Goal: Information Seeking & Learning: Learn about a topic

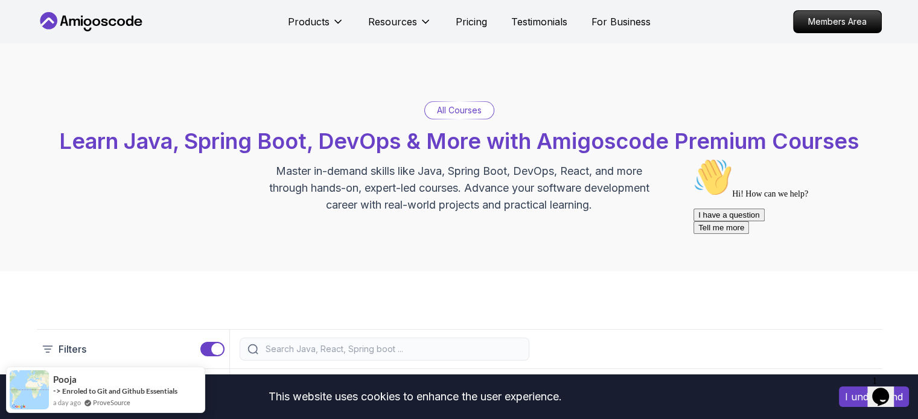
click at [693, 158] on icon "Chat attention grabber" at bounding box center [693, 158] width 0 height 0
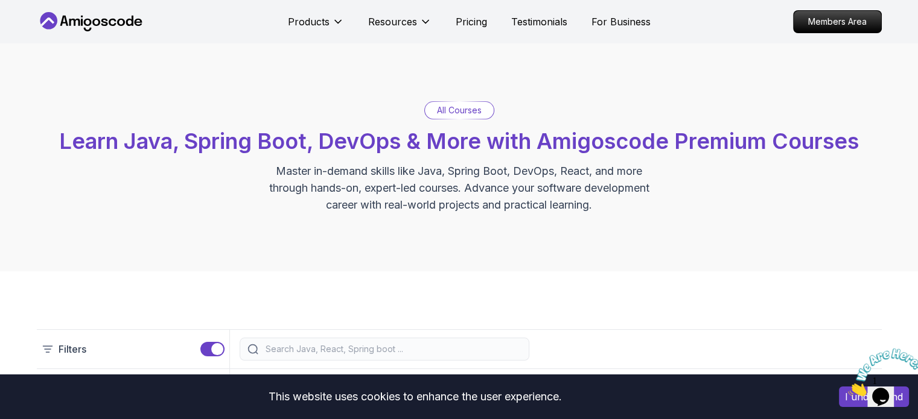
scroll to position [402, 0]
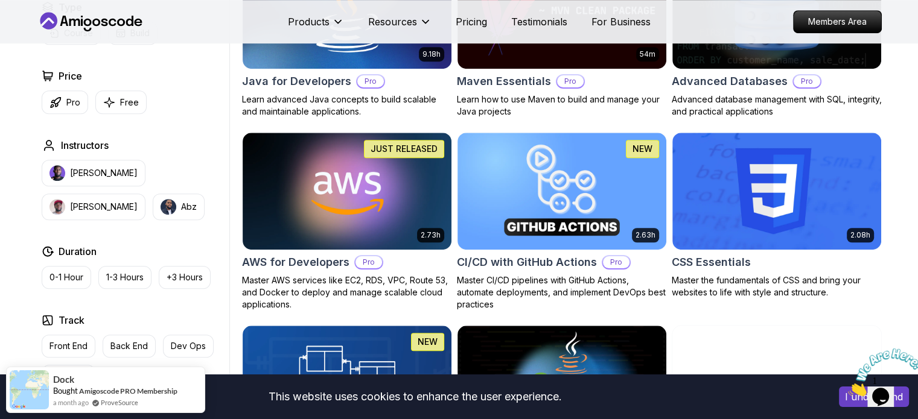
scroll to position [804, 0]
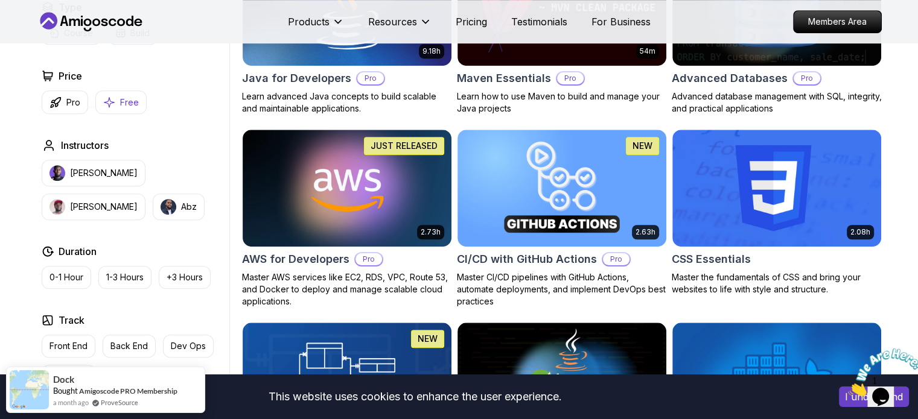
click at [134, 97] on p "Free" at bounding box center [129, 103] width 19 height 12
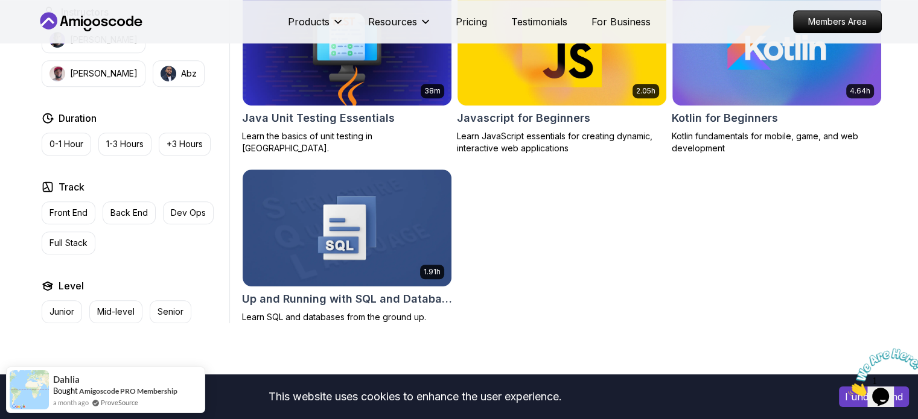
scroll to position [402, 0]
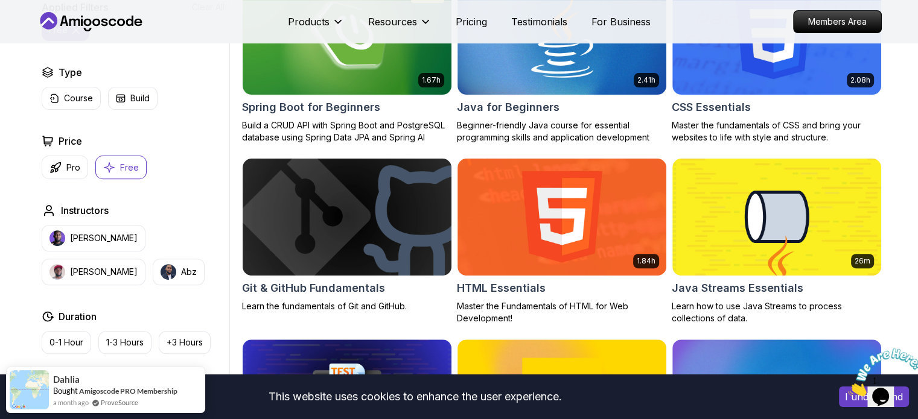
click at [118, 166] on button "Free" at bounding box center [120, 168] width 51 height 24
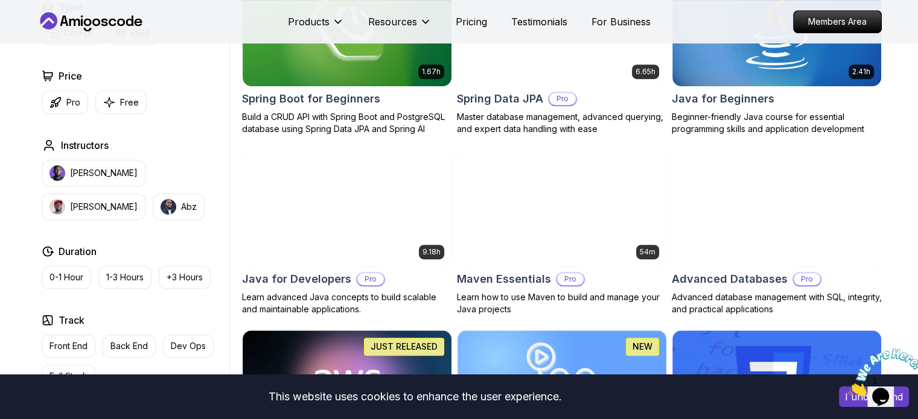
scroll to position [703, 0]
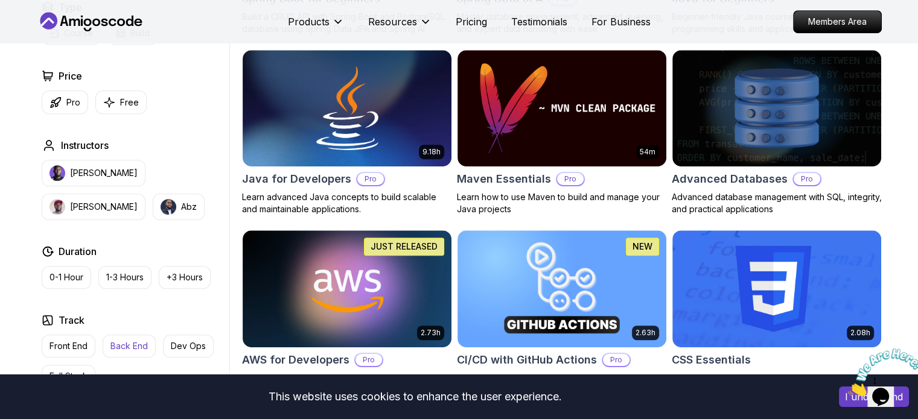
click at [129, 348] on p "Back End" at bounding box center [128, 346] width 37 height 12
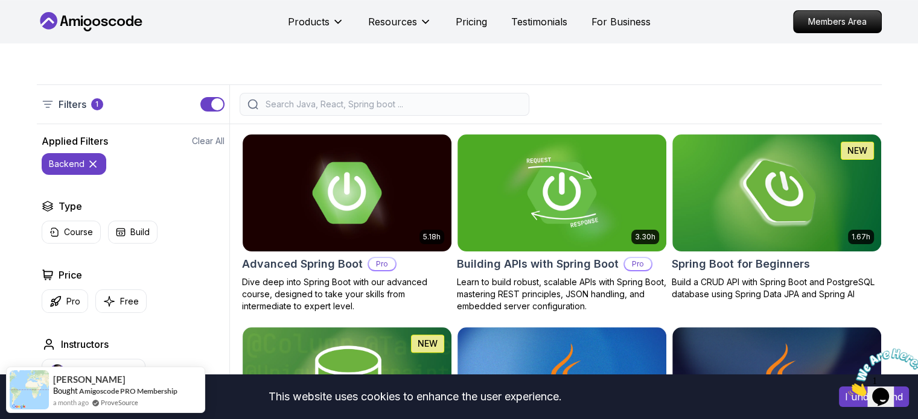
scroll to position [201, 0]
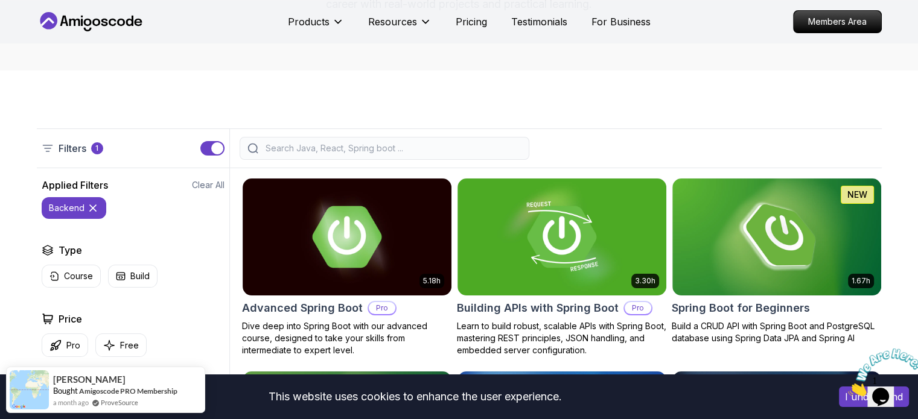
click at [90, 203] on icon at bounding box center [93, 208] width 12 height 12
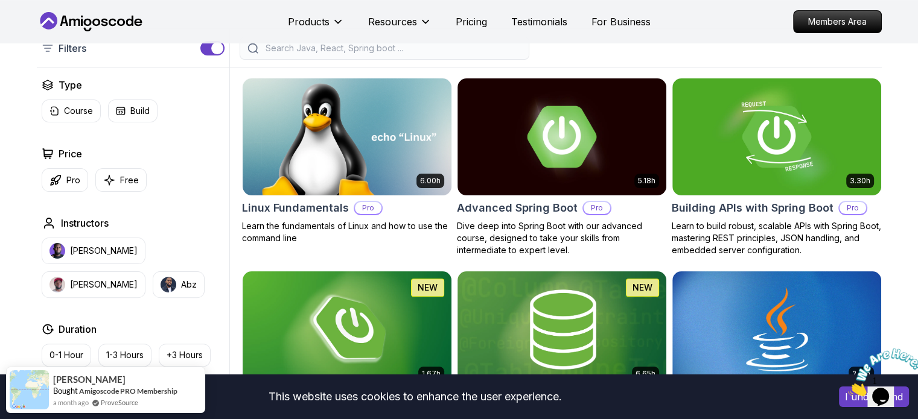
scroll to position [302, 0]
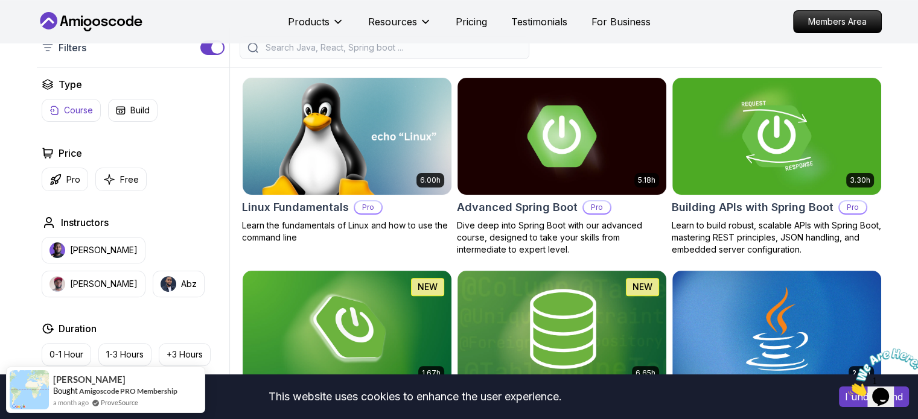
click at [65, 112] on p "Course" at bounding box center [78, 110] width 29 height 12
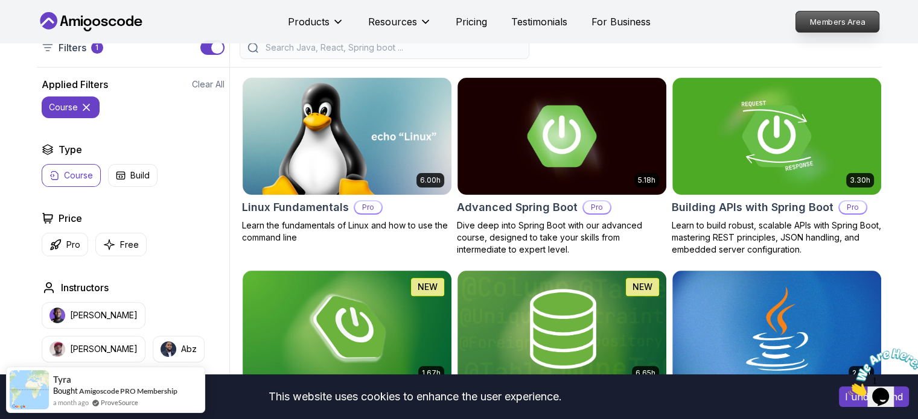
click at [814, 25] on p "Members Area" at bounding box center [836, 21] width 83 height 21
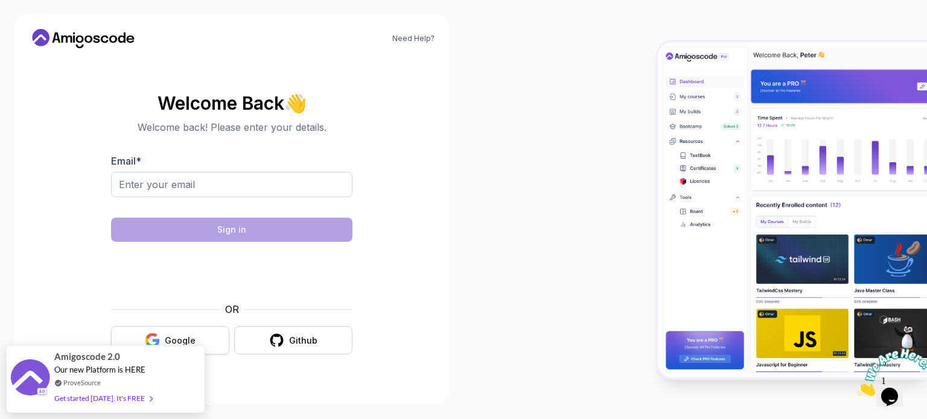
click at [180, 338] on div "Google" at bounding box center [180, 341] width 31 height 12
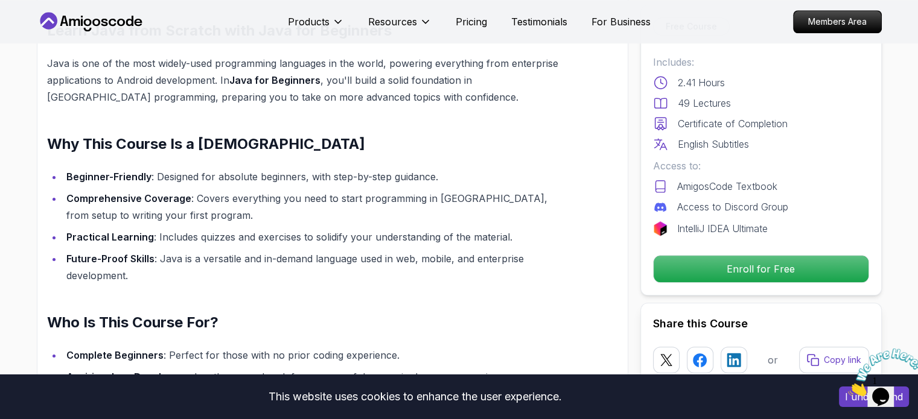
scroll to position [1005, 0]
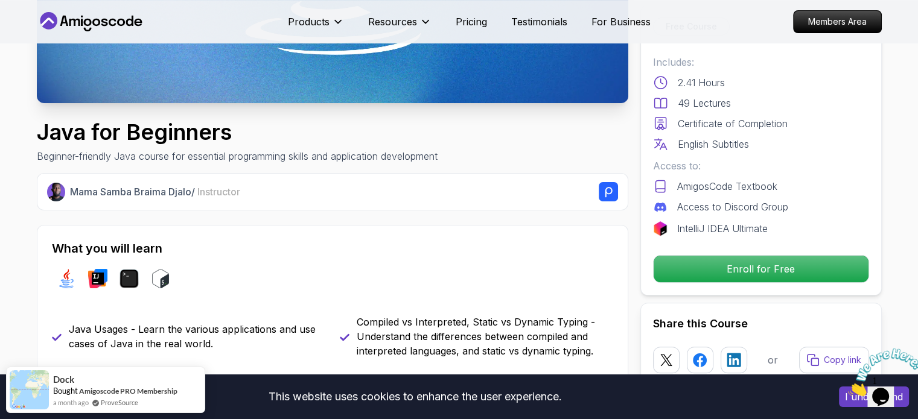
scroll to position [0, 0]
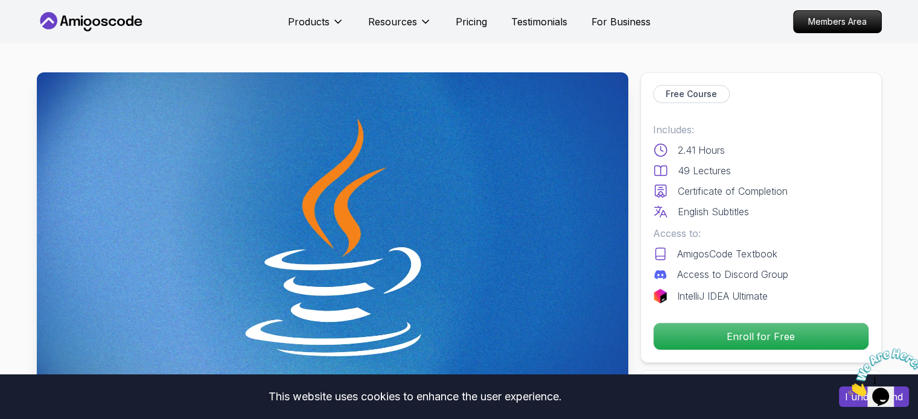
click at [467, 37] on nav "Products Products Portfolly The one-click portfolio builder for developers Cour…" at bounding box center [459, 21] width 845 height 43
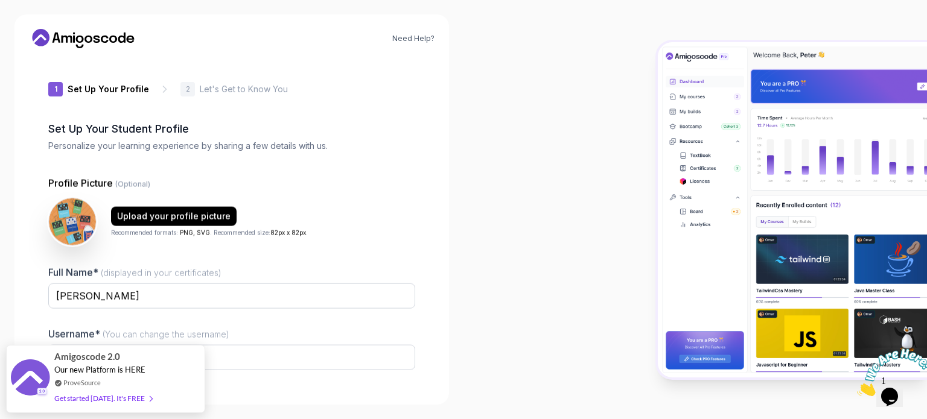
type input "noblerhino0a7fc"
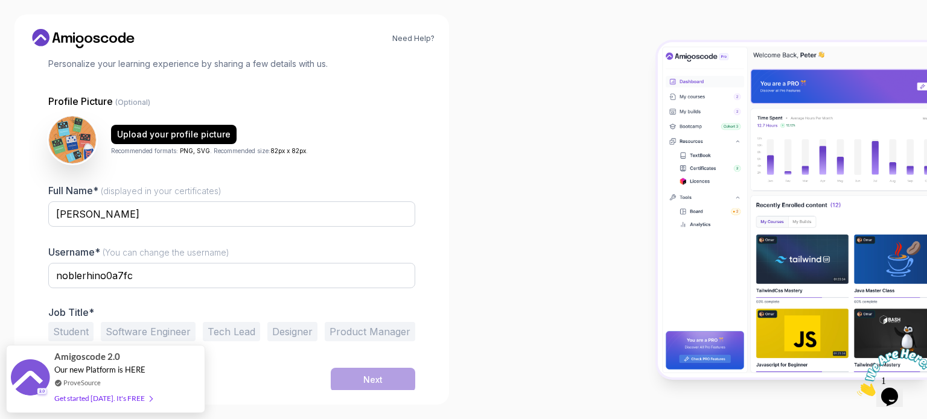
scroll to position [83, 0]
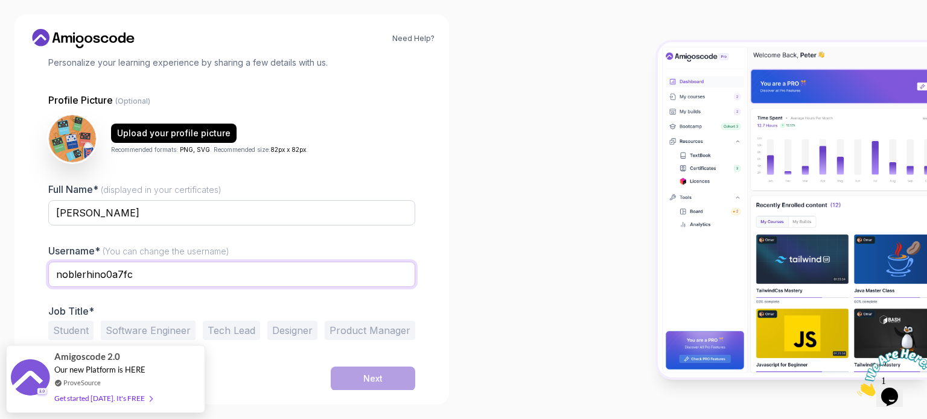
click at [200, 276] on input "noblerhino0a7fc" at bounding box center [231, 274] width 367 height 25
click at [201, 276] on input "noblerhino0a7fc" at bounding box center [231, 274] width 367 height 25
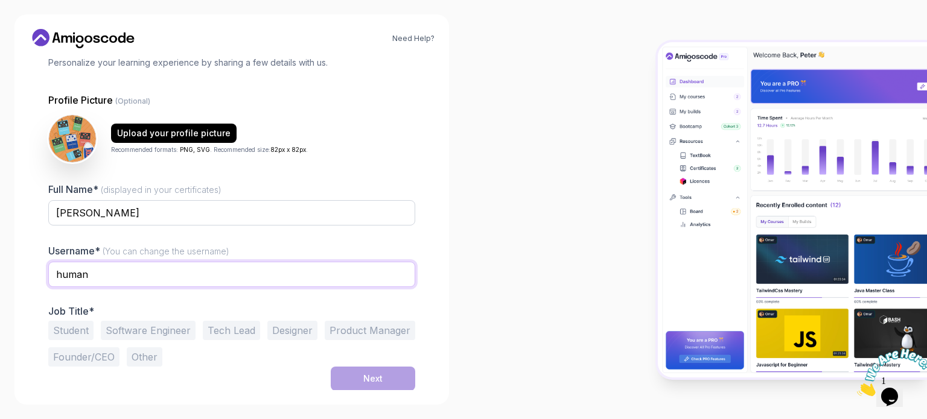
type input "human"
click at [81, 323] on button "Student" at bounding box center [70, 330] width 45 height 19
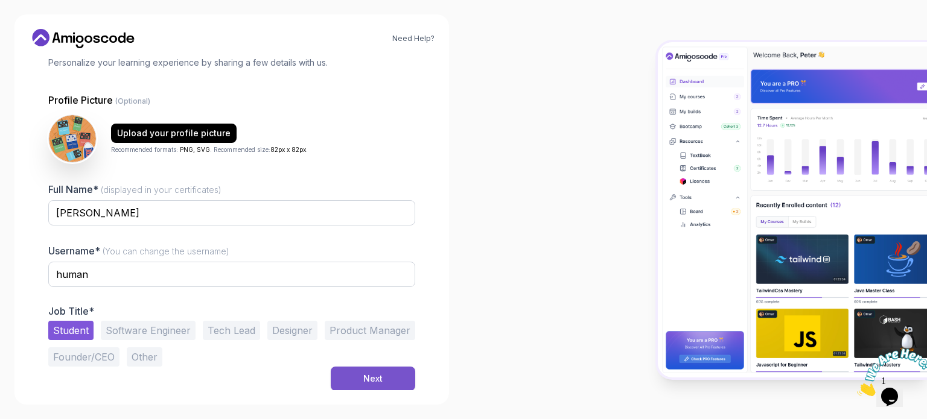
click at [392, 382] on button "Next" at bounding box center [373, 379] width 84 height 24
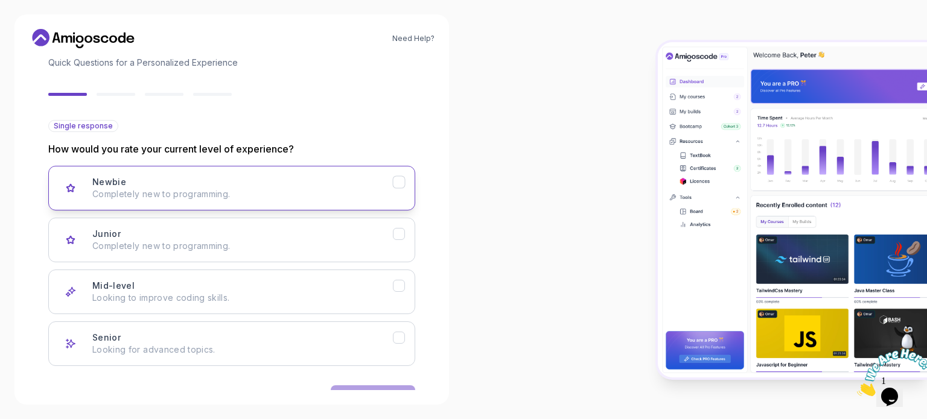
click at [193, 192] on p "Completely new to programming." at bounding box center [242, 194] width 300 height 12
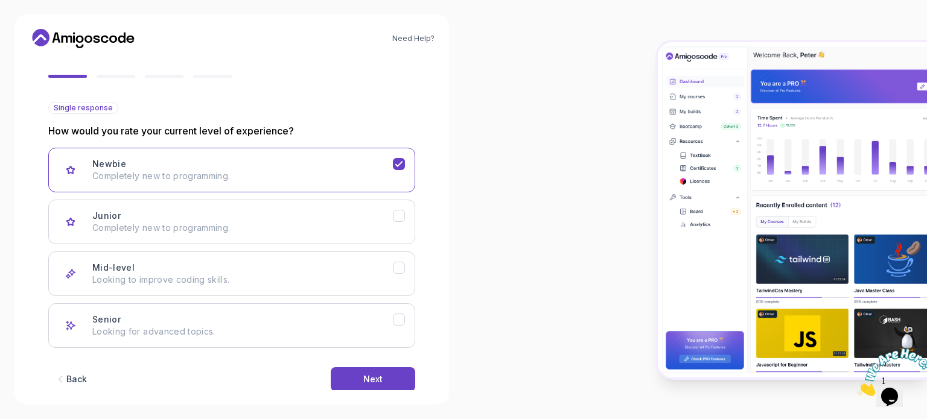
scroll to position [121, 0]
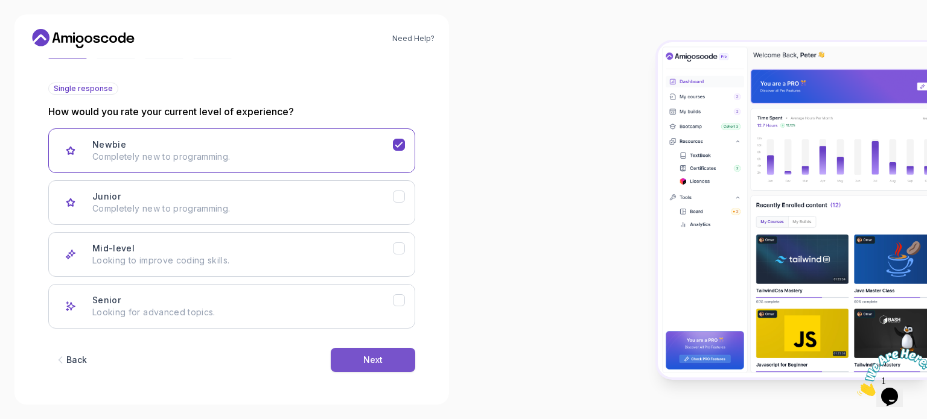
click at [378, 352] on button "Next" at bounding box center [373, 360] width 84 height 24
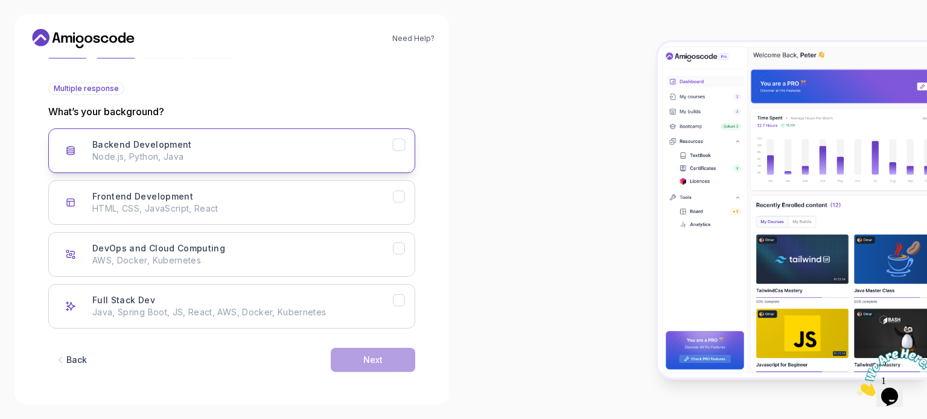
click at [196, 150] on div "Backend Development Node.js, Python, Java" at bounding box center [242, 151] width 300 height 24
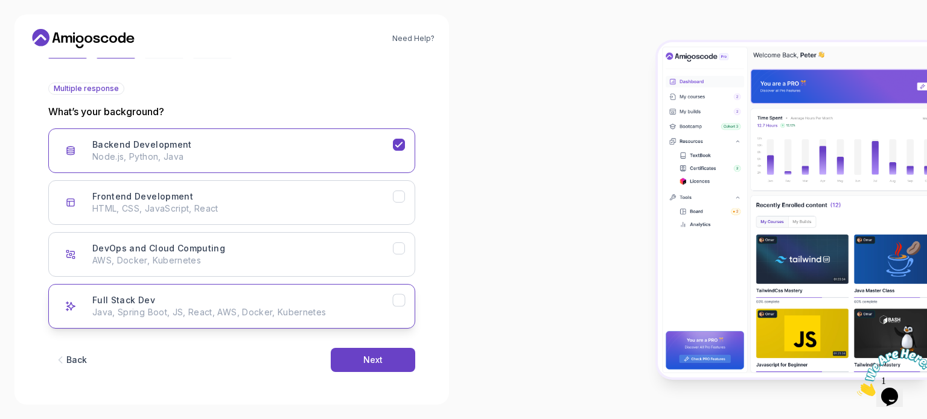
click at [200, 308] on p "Java, Spring Boot, JS, React, AWS, Docker, Kubernetes" at bounding box center [242, 312] width 300 height 12
click at [371, 354] on div "Next" at bounding box center [372, 360] width 19 height 12
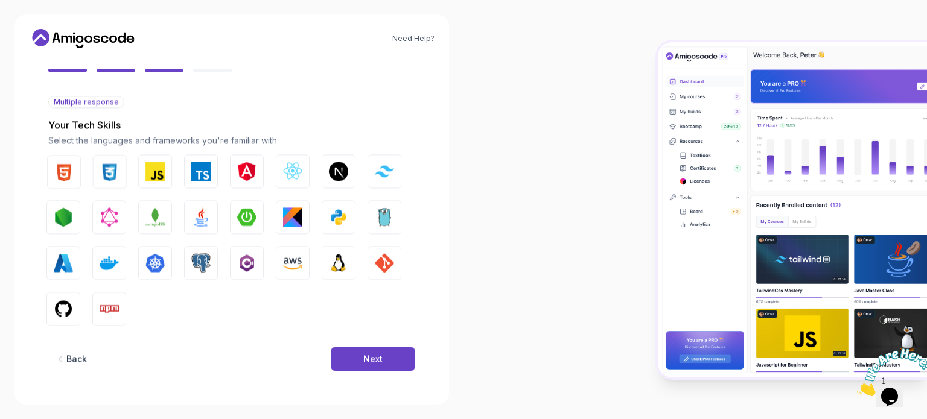
scroll to position [107, 0]
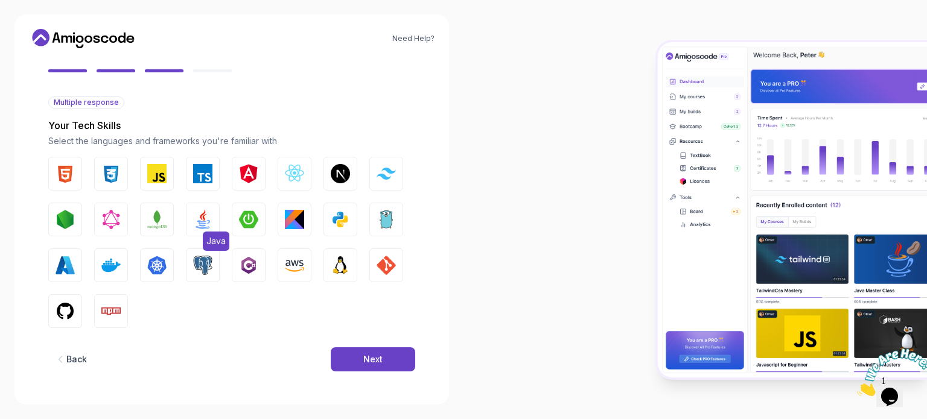
click at [198, 222] on img "button" at bounding box center [202, 219] width 19 height 19
click at [249, 227] on img "button" at bounding box center [248, 219] width 19 height 19
click at [335, 215] on img "button" at bounding box center [340, 219] width 19 height 19
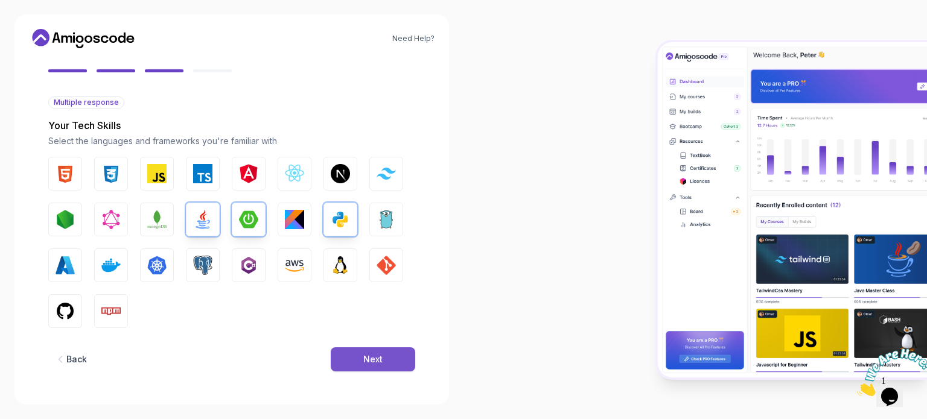
click at [379, 354] on div "Next" at bounding box center [372, 360] width 19 height 12
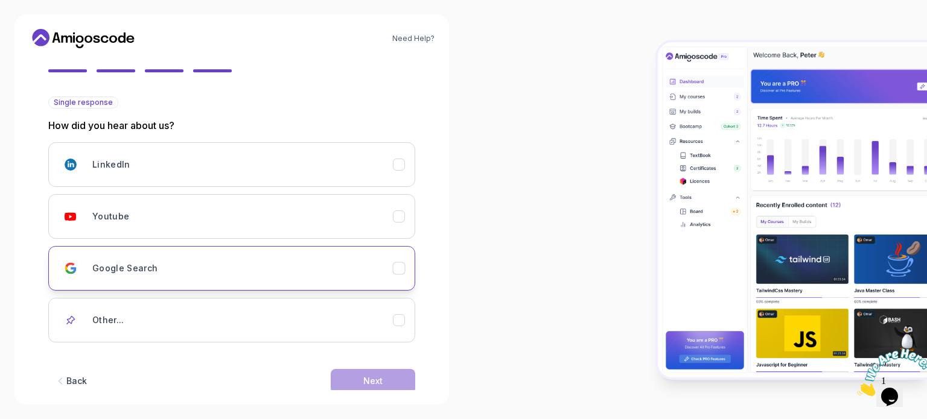
click at [167, 268] on div "Google Search" at bounding box center [242, 268] width 300 height 24
click at [388, 378] on button "Next" at bounding box center [373, 381] width 84 height 24
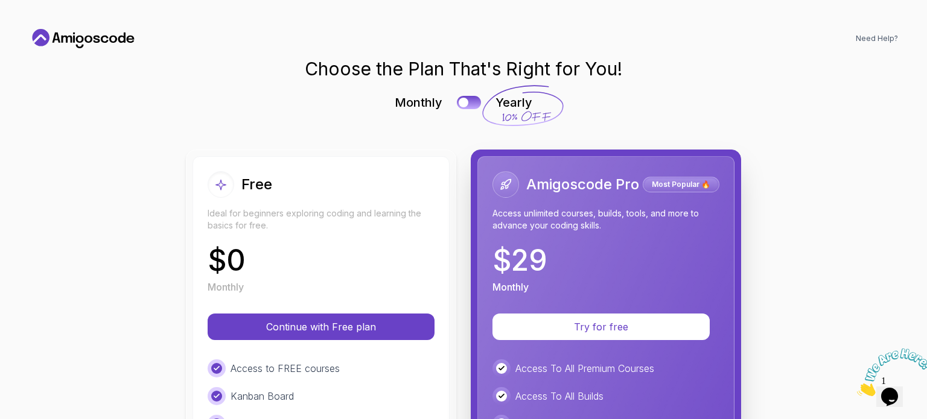
scroll to position [100, 0]
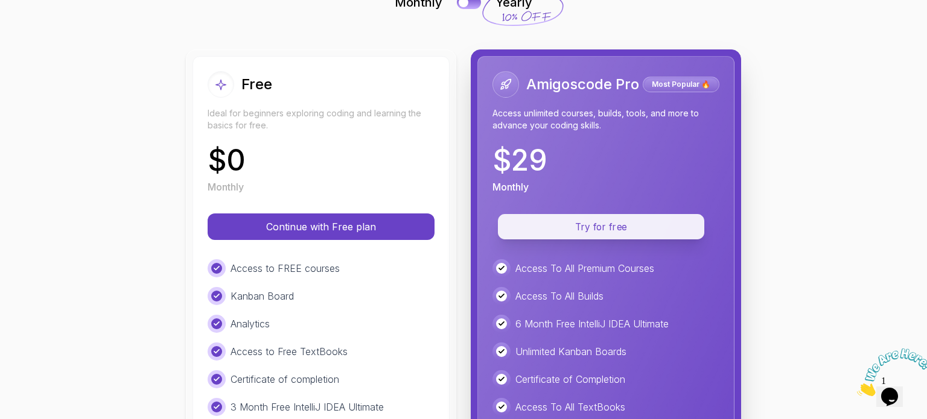
click at [586, 234] on button "Try for free" at bounding box center [601, 226] width 206 height 25
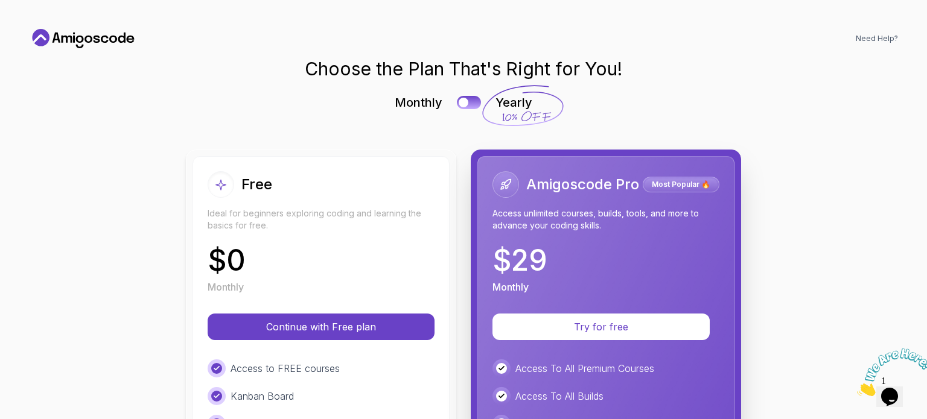
scroll to position [0, 0]
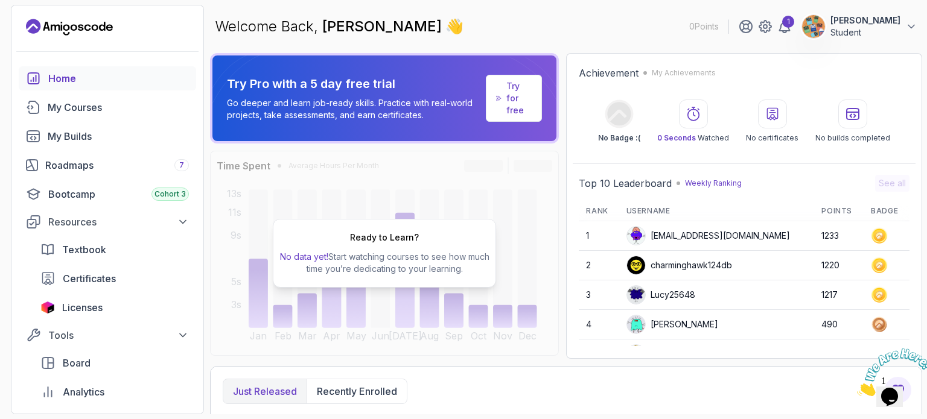
drag, startPoint x: 923, startPoint y: 348, endPoint x: 1773, endPoint y: 693, distance: 916.9
click at [857, 388] on icon "Close" at bounding box center [857, 393] width 0 height 10
click at [56, 27] on icon "Landing page" at bounding box center [69, 26] width 87 height 19
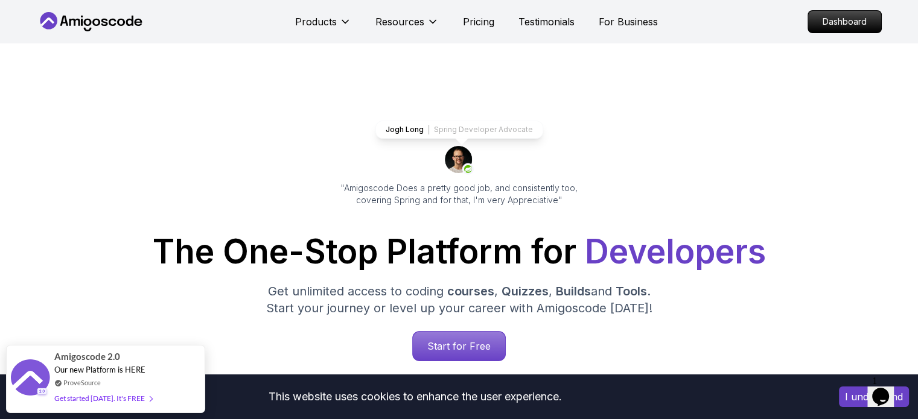
click at [399, 130] on p "Jogh Long" at bounding box center [405, 130] width 38 height 10
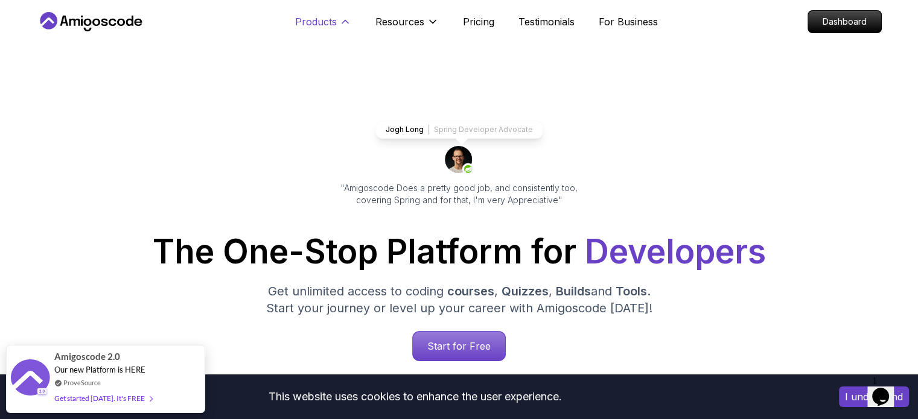
click at [338, 26] on button "Products" at bounding box center [323, 26] width 56 height 24
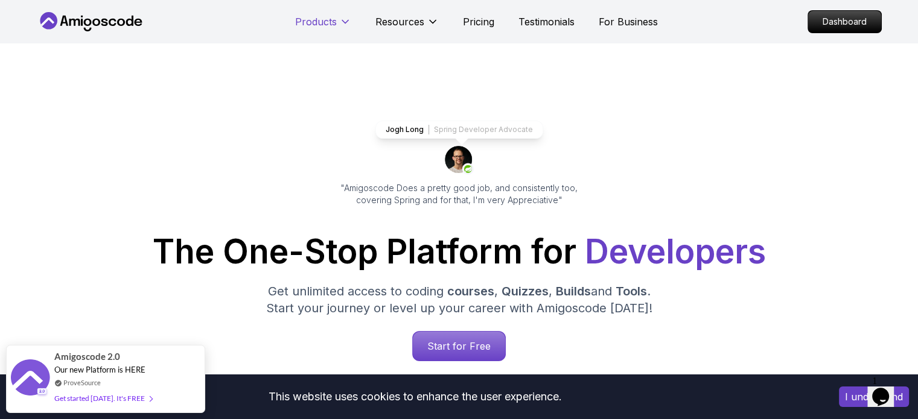
click at [338, 26] on button "Products" at bounding box center [323, 26] width 56 height 24
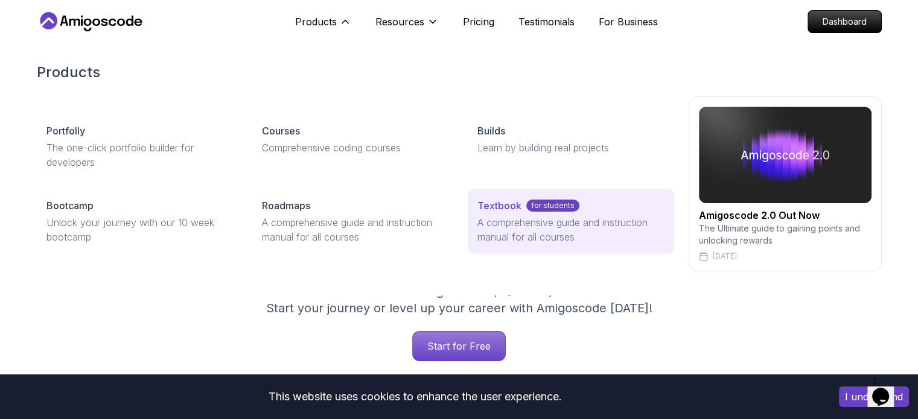
click at [499, 208] on p "Textbook" at bounding box center [499, 205] width 44 height 14
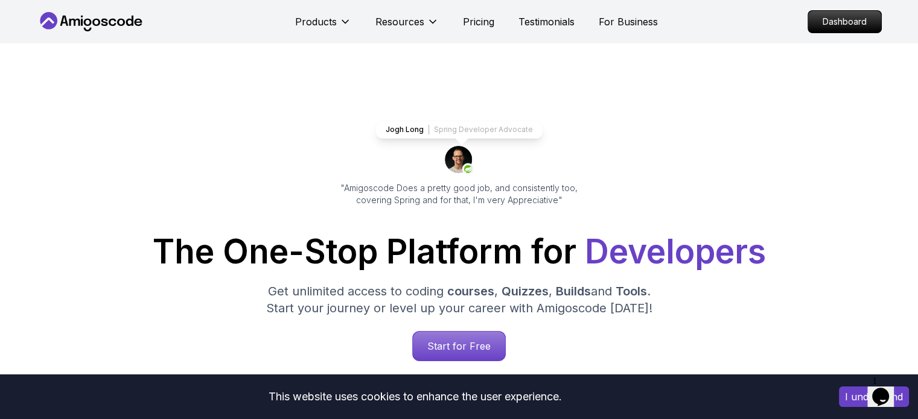
click at [81, 21] on icon at bounding box center [82, 22] width 2 height 7
click at [824, 24] on p "Dashboard" at bounding box center [844, 21] width 69 height 21
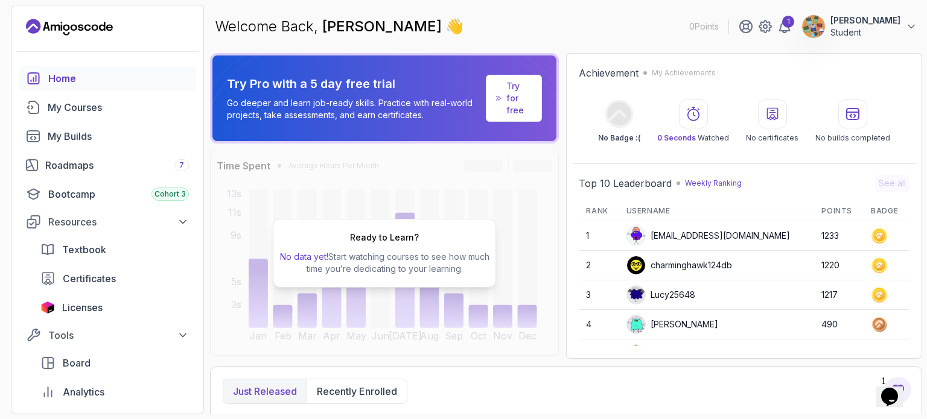
click at [883, 22] on p "GOPIREDDY JASWANTH REDDY" at bounding box center [865, 20] width 70 height 12
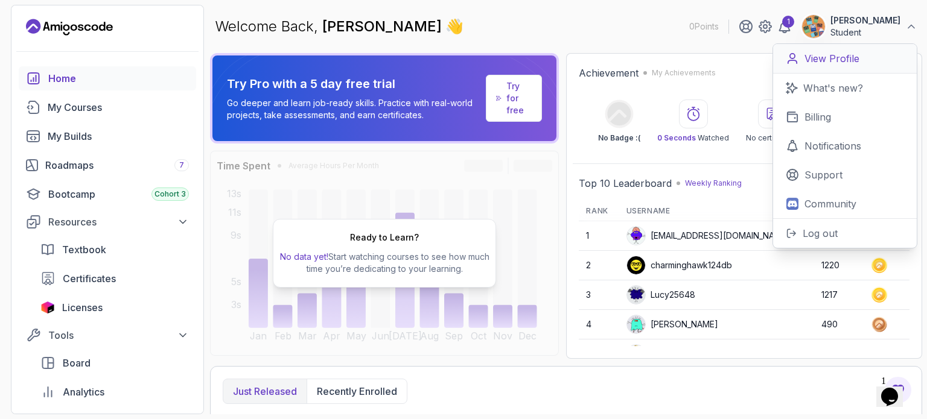
click at [838, 55] on p "View Profile" at bounding box center [831, 58] width 55 height 14
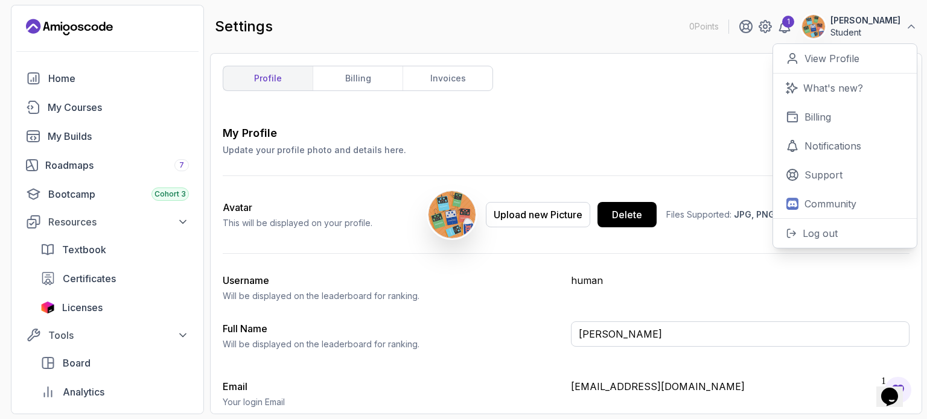
drag, startPoint x: 452, startPoint y: 151, endPoint x: 461, endPoint y: 151, distance: 8.5
click at [453, 151] on div "My Profile Update your profile photo and details here. Save" at bounding box center [566, 140] width 687 height 31
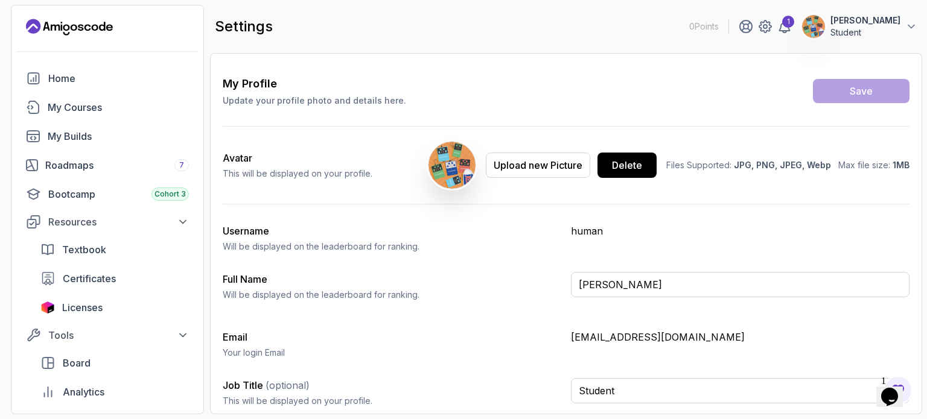
scroll to position [51, 0]
click at [859, 21] on p "[PERSON_NAME]" at bounding box center [865, 20] width 70 height 12
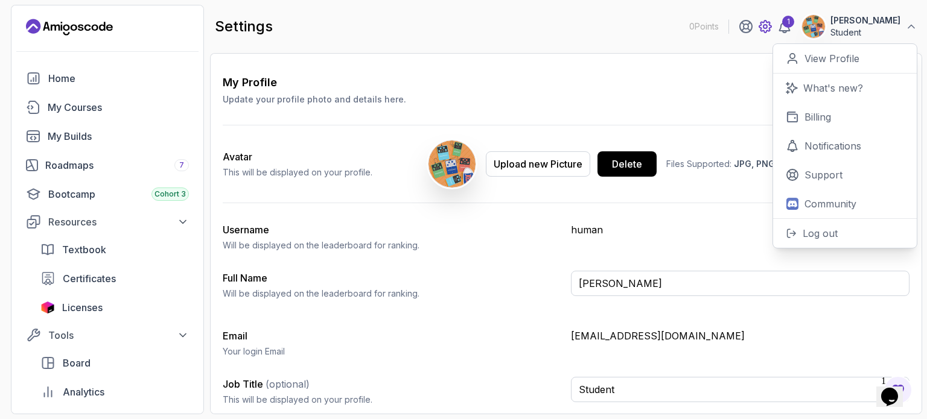
click at [759, 28] on icon at bounding box center [765, 27] width 12 height 12
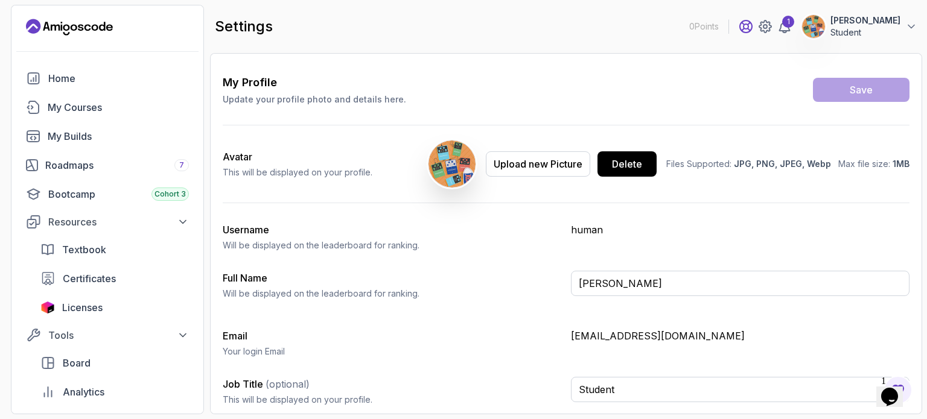
click at [740, 27] on icon at bounding box center [746, 27] width 12 height 12
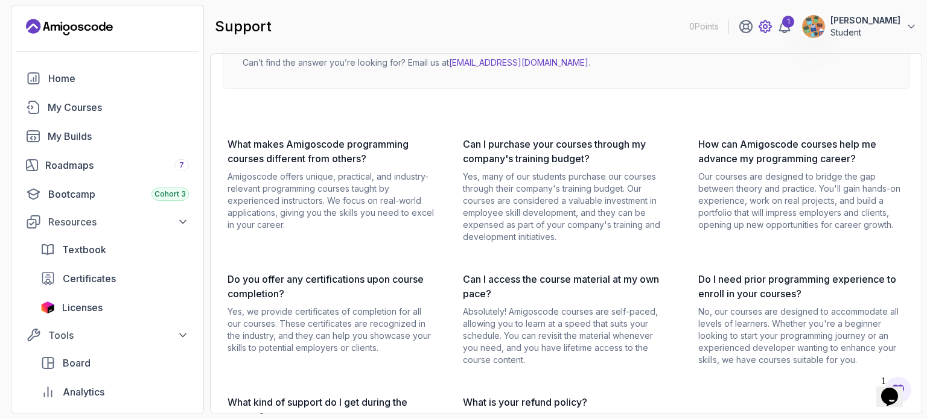
click at [758, 24] on icon at bounding box center [765, 26] width 14 height 14
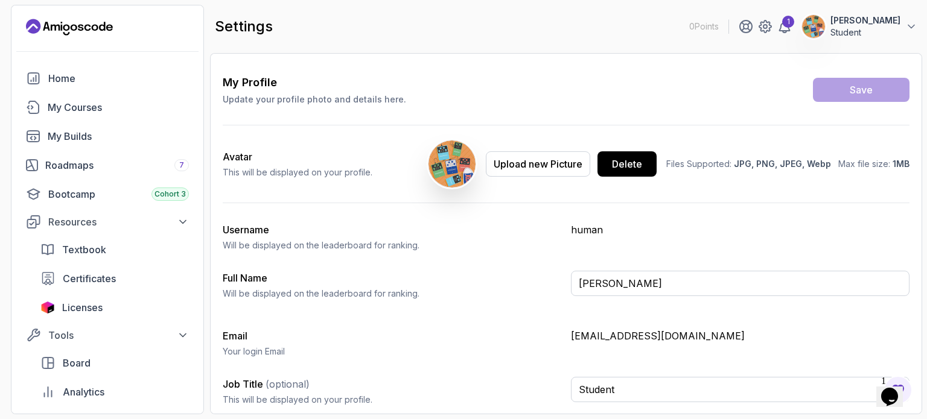
click at [854, 19] on p "[PERSON_NAME]" at bounding box center [865, 20] width 70 height 12
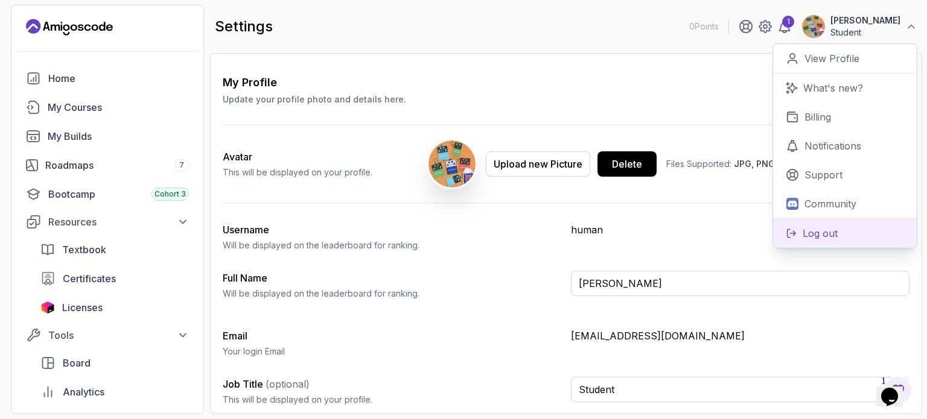
click at [823, 231] on p "Log out" at bounding box center [819, 233] width 35 height 14
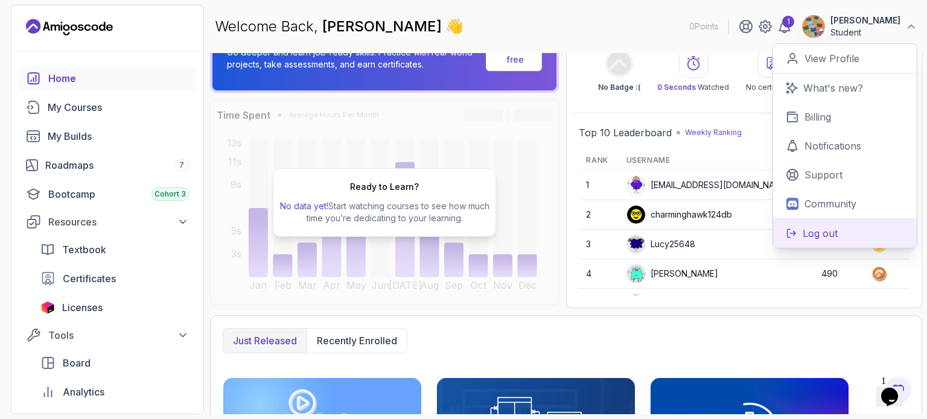
click at [802, 236] on p "Log out" at bounding box center [819, 233] width 35 height 14
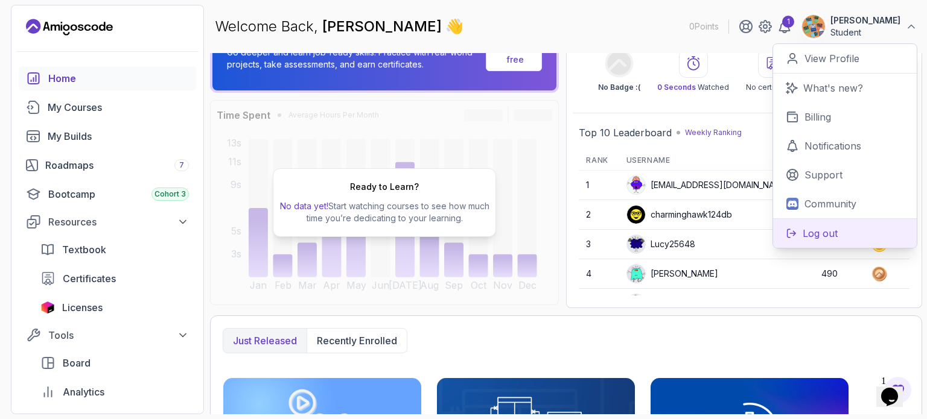
click at [802, 236] on p "Log out" at bounding box center [819, 233] width 35 height 14
click at [793, 300] on div "Top 10 Leaderboard Weekly Ranking See all Rank Username Points Badge 1 mbpress0…" at bounding box center [744, 209] width 343 height 183
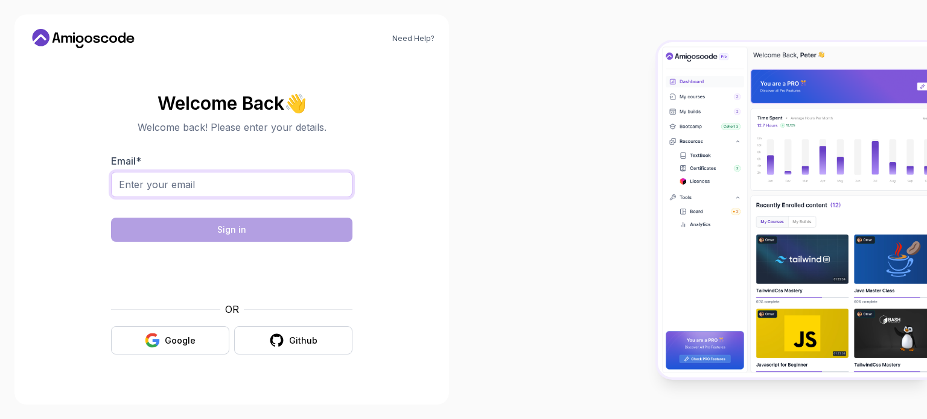
click at [244, 181] on input "Email *" at bounding box center [231, 184] width 241 height 25
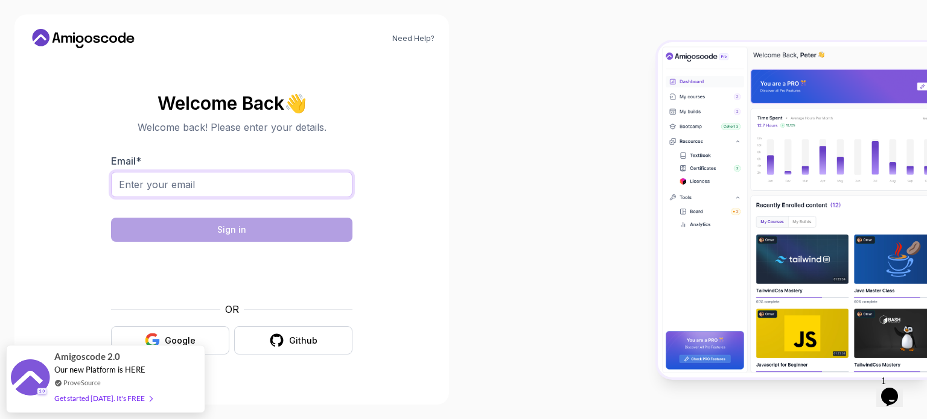
type input "[EMAIL_ADDRESS][DOMAIN_NAME]"
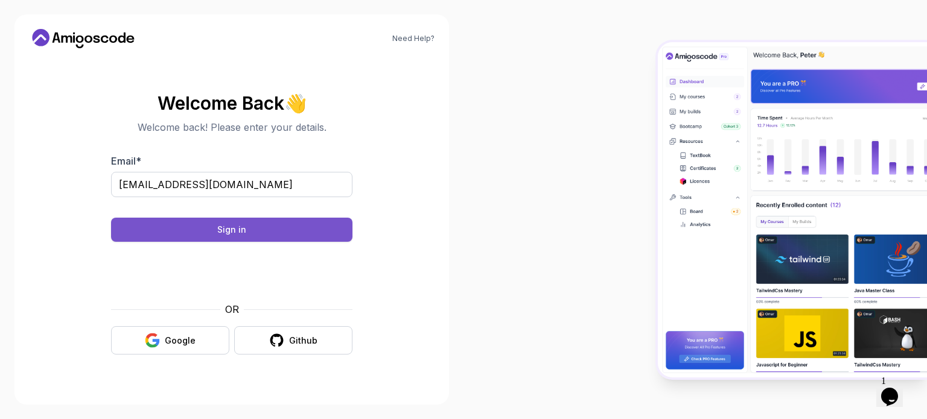
click at [240, 230] on div "Sign in" at bounding box center [231, 230] width 29 height 12
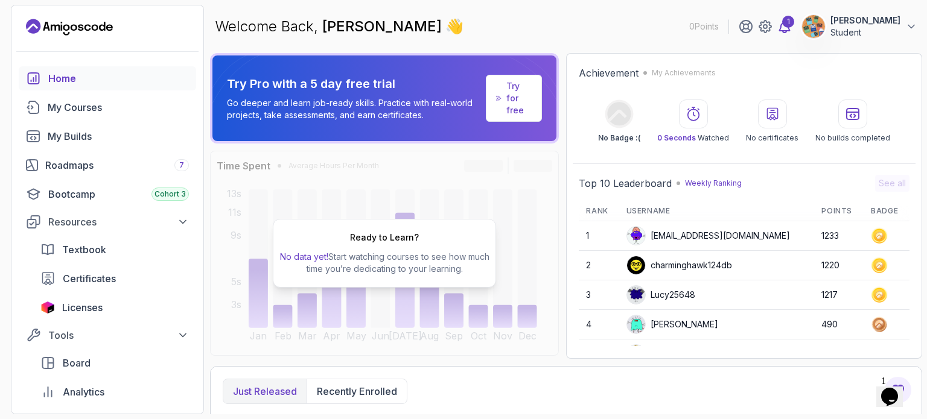
click at [782, 25] on div "1" at bounding box center [788, 22] width 12 height 12
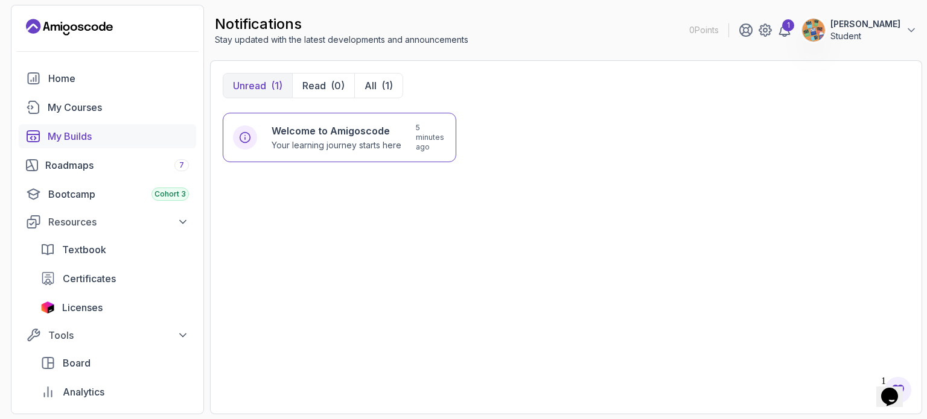
click at [81, 137] on div "My Builds" at bounding box center [118, 136] width 141 height 14
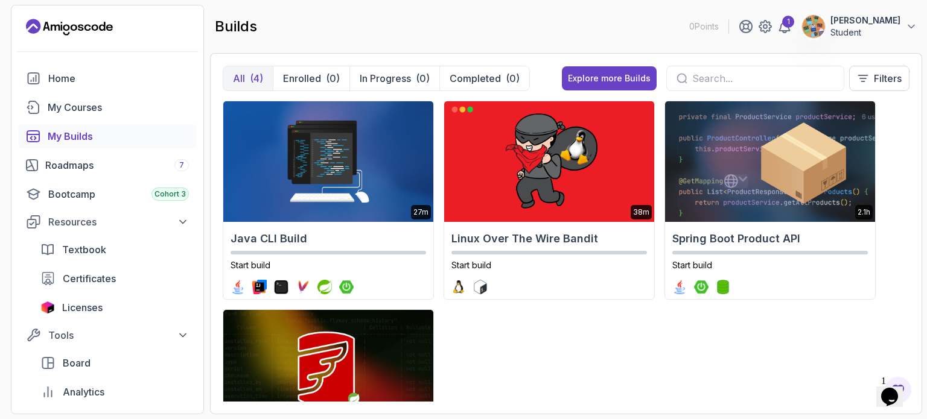
click at [848, 19] on p "[PERSON_NAME]" at bounding box center [865, 20] width 70 height 12
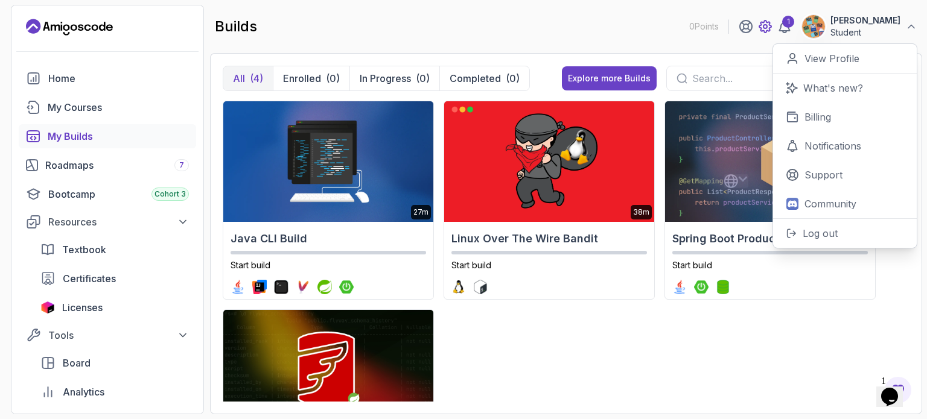
click at [758, 19] on icon at bounding box center [765, 26] width 14 height 14
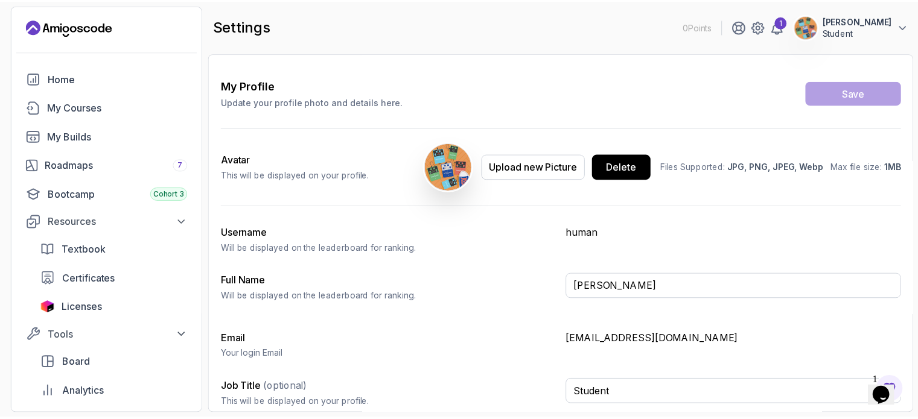
scroll to position [51, 0]
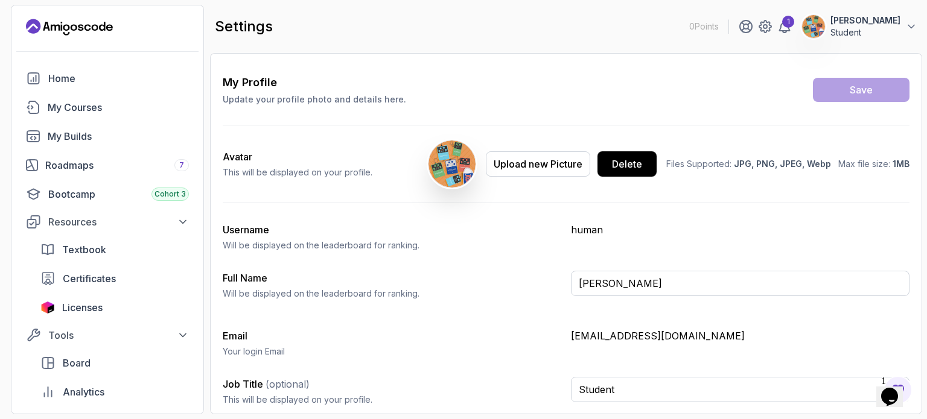
click at [894, 387] on icon "Opens Chat This icon Opens the chat window." at bounding box center [889, 396] width 19 height 19
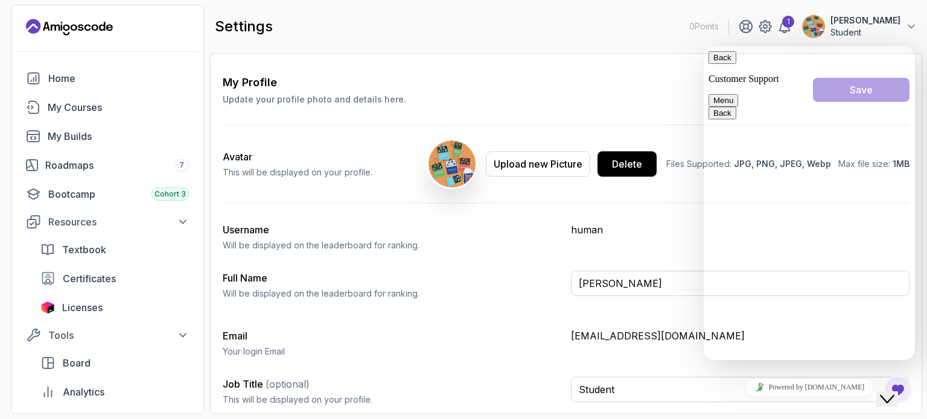
click at [703, 46] on textarea at bounding box center [703, 46] width 0 height 0
type textarea "how to add password to my account"
click at [894, 392] on div "Close Chat This icon closes the chat window." at bounding box center [887, 399] width 14 height 14
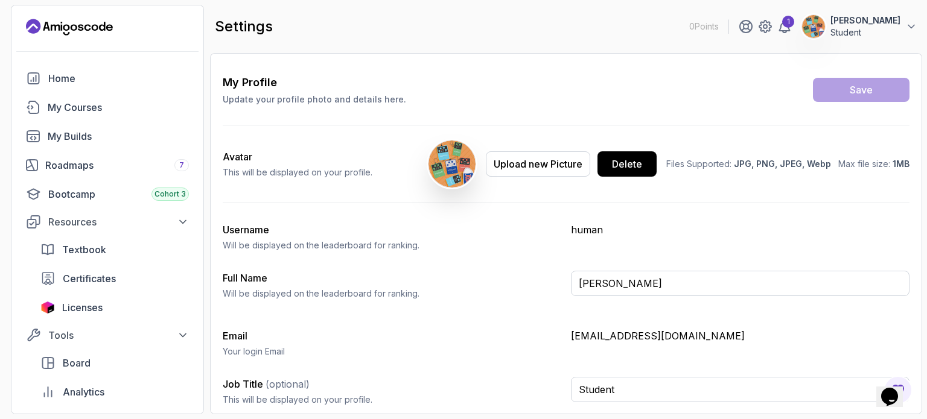
click at [64, 16] on div "0 Points 1 [PERSON_NAME] REDDY Student Home My Courses My Builds Roadmaps 7 Boo…" at bounding box center [107, 210] width 193 height 410
click at [65, 27] on icon "Landing page" at bounding box center [69, 26] width 87 height 19
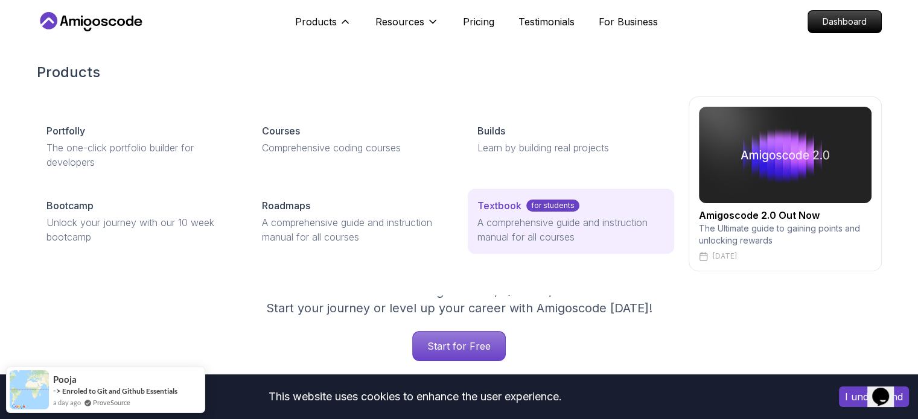
click at [490, 206] on p "Textbook" at bounding box center [499, 205] width 44 height 14
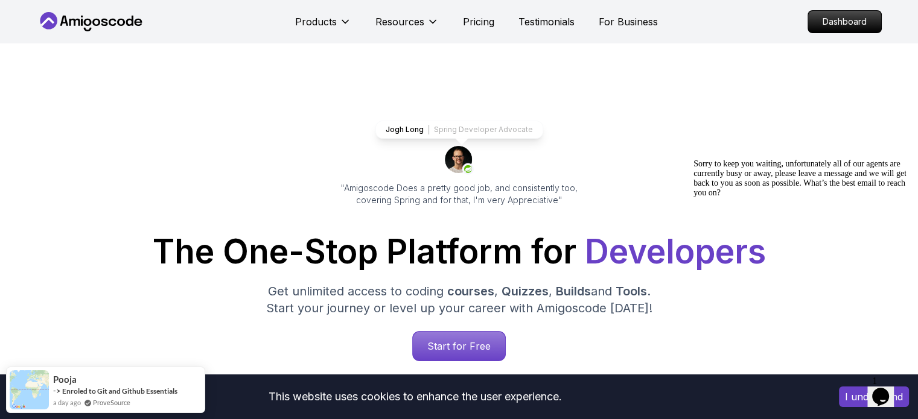
click at [879, 387] on icon "Opens Chat This icon Opens the chat window." at bounding box center [880, 396] width 19 height 19
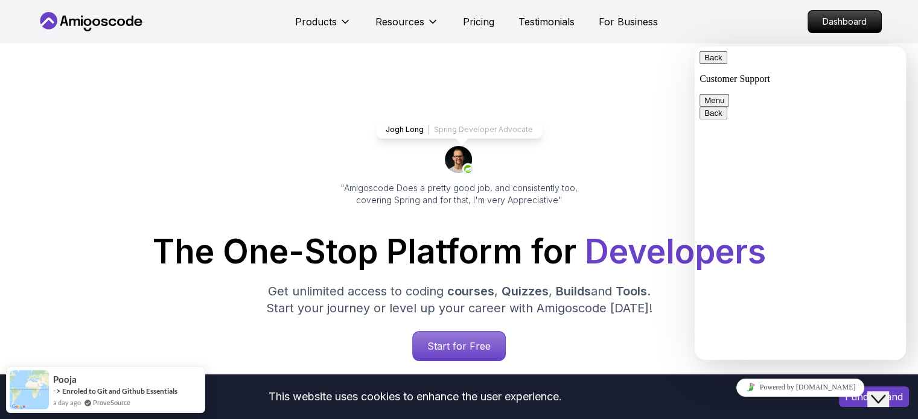
scroll to position [100, 0]
drag, startPoint x: 751, startPoint y: 158, endPoint x: 768, endPoint y: 180, distance: 28.0
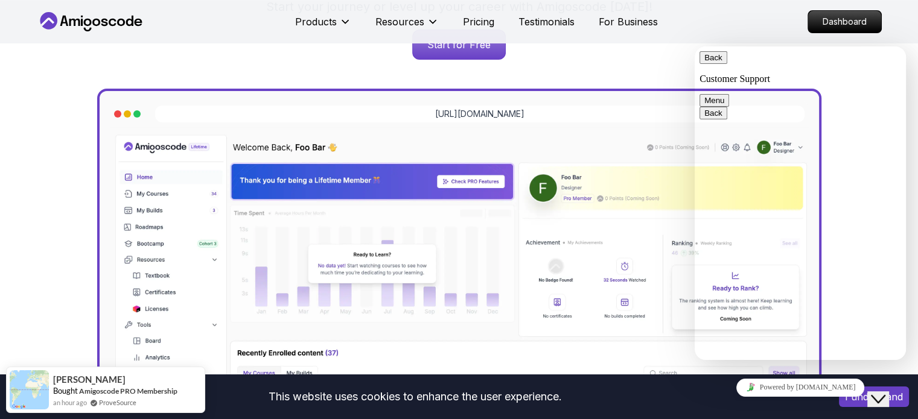
scroll to position [138, 0]
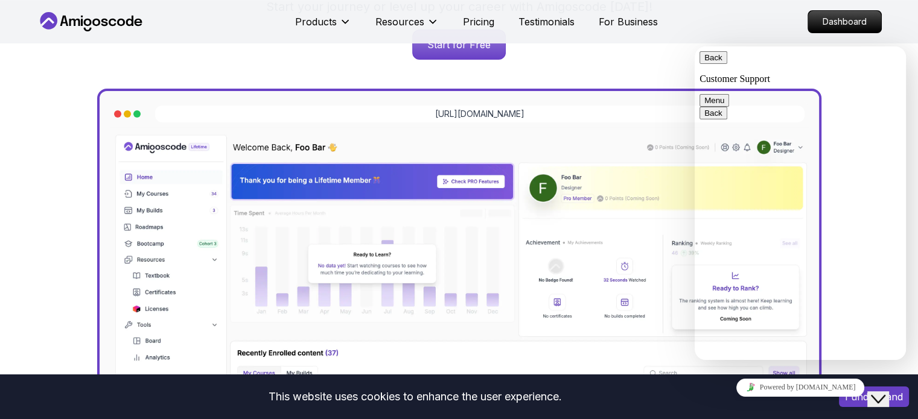
click at [723, 74] on p "Customer Support" at bounding box center [800, 79] width 202 height 11
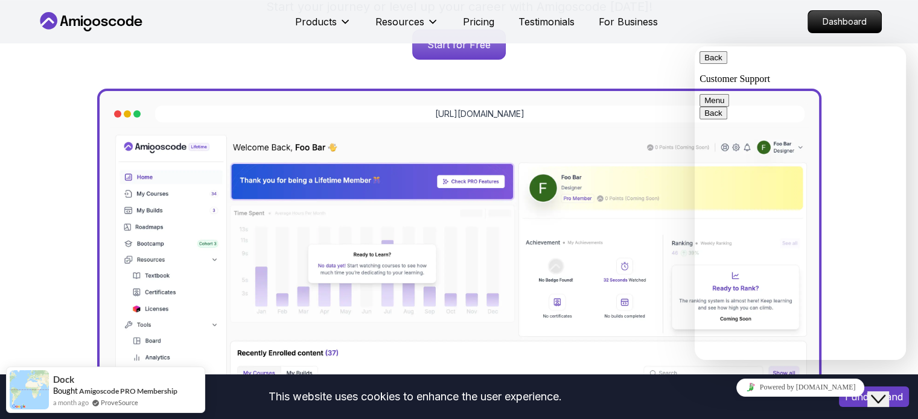
click at [711, 64] on button "Back" at bounding box center [713, 57] width 28 height 13
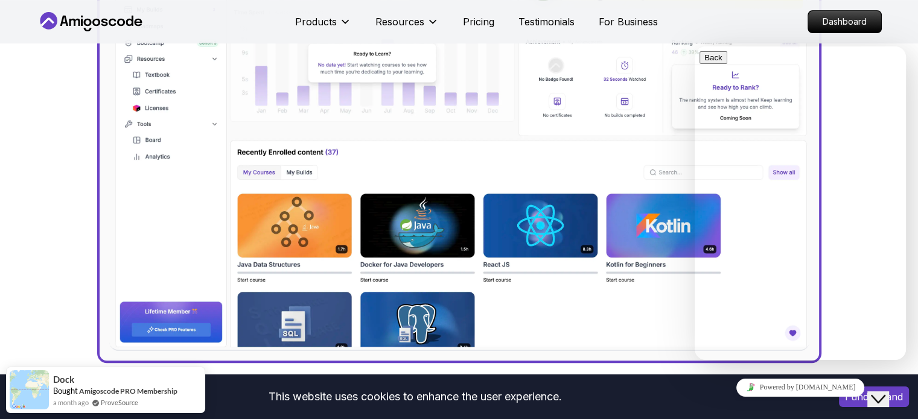
scroll to position [603, 0]
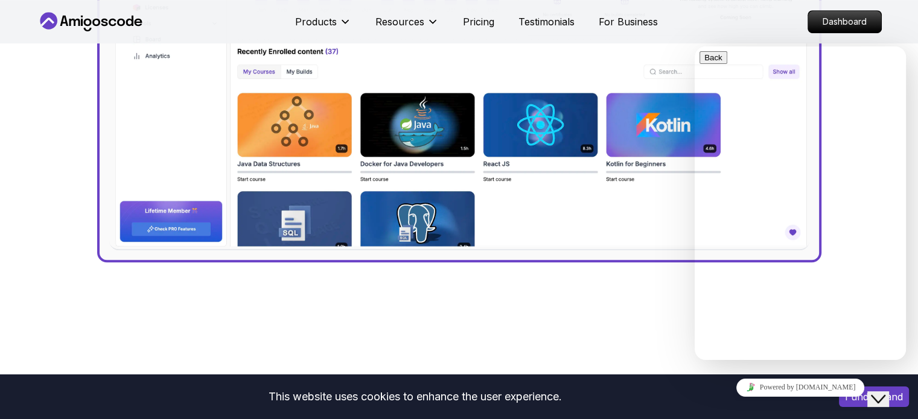
type input "how to login to materials"
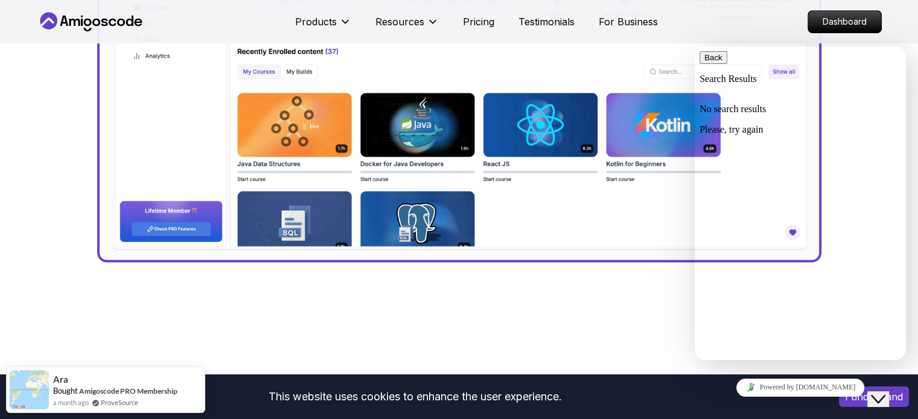
click at [679, 28] on nav "Products Resources Pricing Testimonials For Business Dashboard" at bounding box center [459, 21] width 845 height 43
click at [878, 402] on button "Close Chat This icon closes the chat window." at bounding box center [878, 400] width 22 height 16
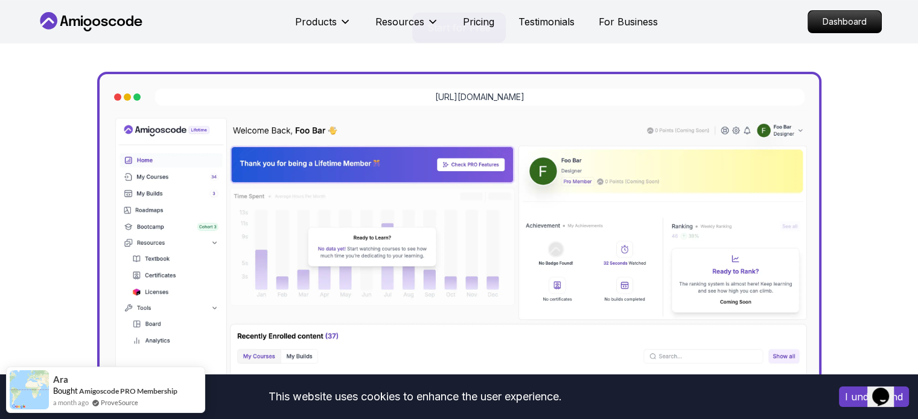
scroll to position [0, 0]
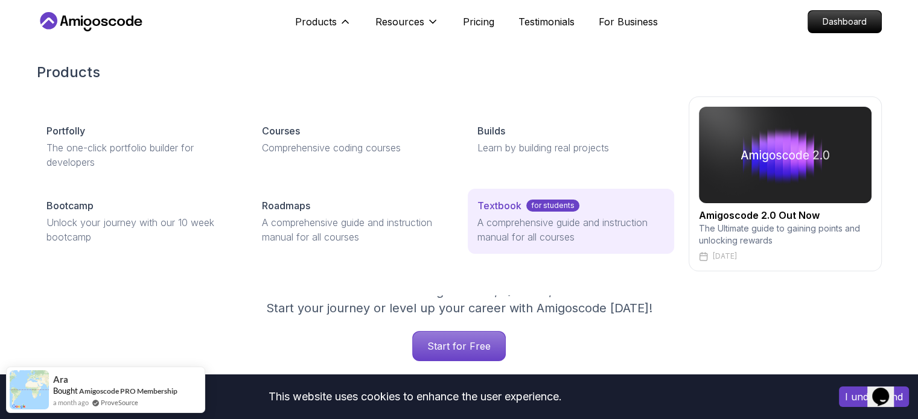
click at [505, 203] on p "Textbook" at bounding box center [499, 205] width 44 height 14
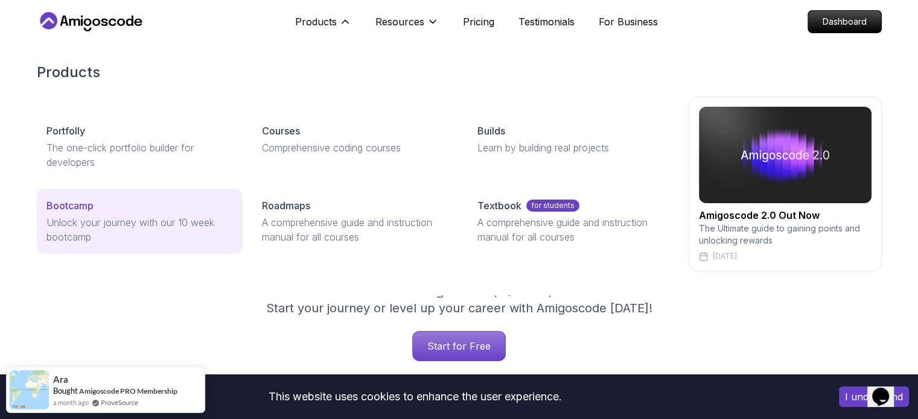
click at [75, 204] on p "Bootcamp" at bounding box center [69, 205] width 47 height 14
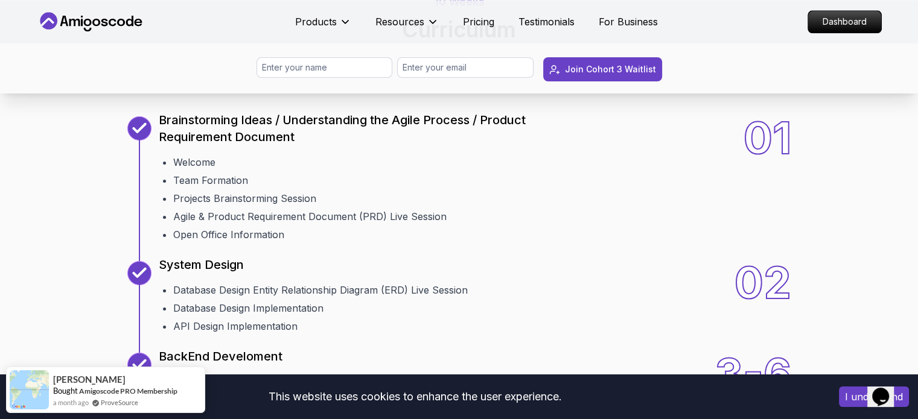
scroll to position [1307, 0]
drag, startPoint x: 264, startPoint y: 207, endPoint x: 634, endPoint y: 226, distance: 370.9
click at [661, 84] on p "Discover a detailed curriculum that guides you through key concepts and practic…" at bounding box center [458, 67] width 405 height 34
click at [507, 98] on div "10 Weeks Curriculum Discover a detailed curriculum that guides you through key …" at bounding box center [459, 39] width 845 height 118
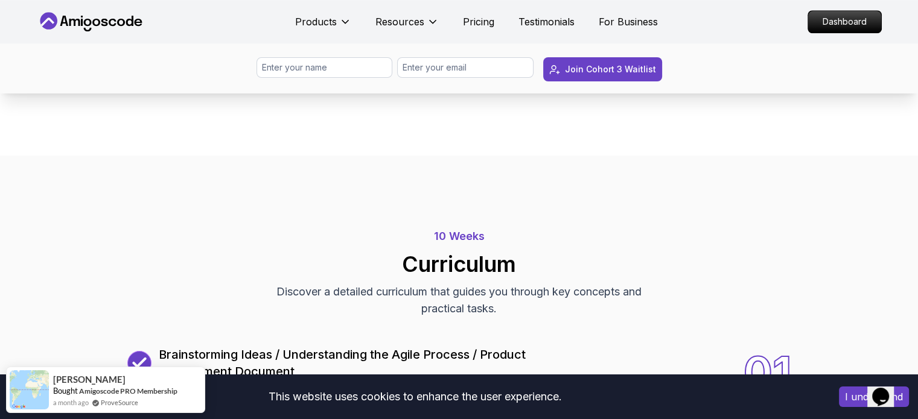
scroll to position [1005, 0]
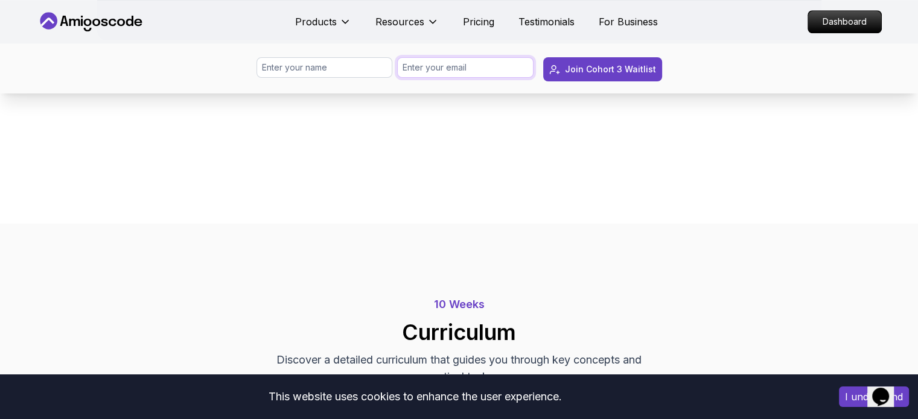
click at [439, 69] on input "email" at bounding box center [465, 67] width 136 height 21
type input "jaswanthreddygopireddy1@gmail.com"
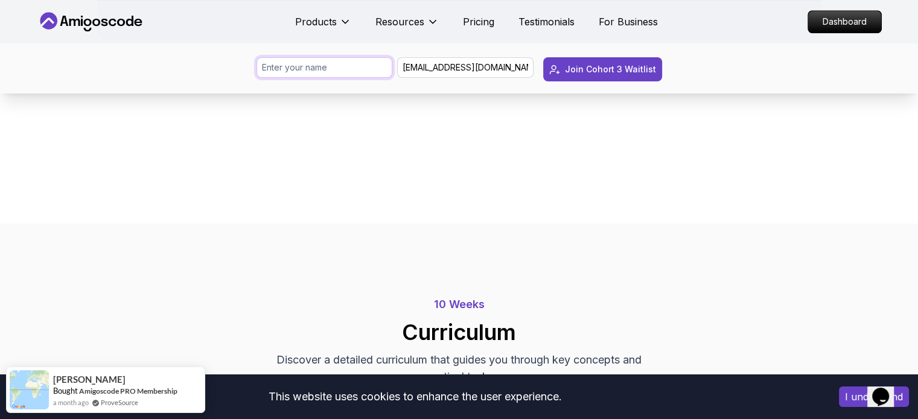
click at [352, 67] on input "text" at bounding box center [324, 67] width 136 height 21
type input "Gopireddy Jaswanth Reddy"
click at [611, 68] on div "Join Cohort 3 Waitlist" at bounding box center [610, 69] width 91 height 12
click at [300, 62] on input "text" at bounding box center [324, 67] width 136 height 21
type input "Gopireddy Jaswanth Reddy"
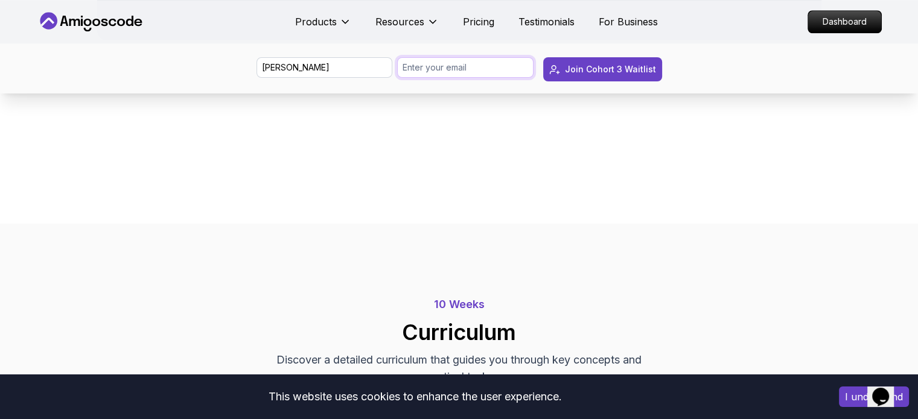
click at [508, 69] on input "email" at bounding box center [465, 67] width 136 height 21
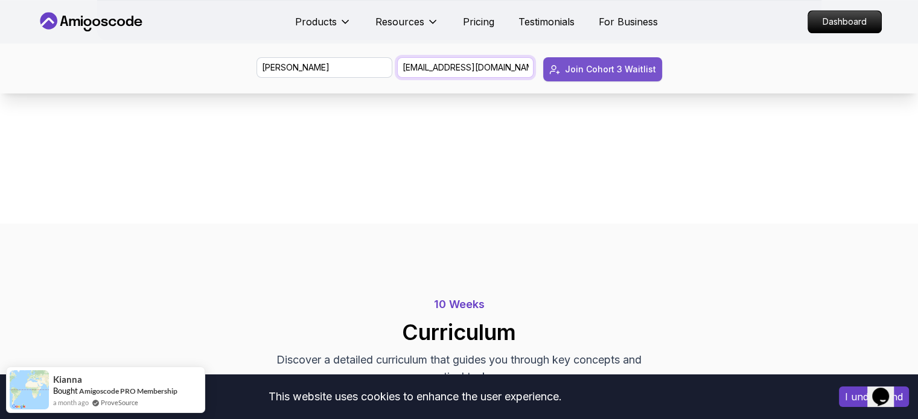
scroll to position [0, 24]
drag, startPoint x: 522, startPoint y: 62, endPoint x: 567, endPoint y: 67, distance: 45.5
click at [567, 67] on form "Gopireddy Jaswanth Reddy jaswanthreddygopireddy1@gmail.com Join Cohort 3 Waitli…" at bounding box center [458, 74] width 405 height 34
type input "jaswanthreddygopireddy1@gmail.com"
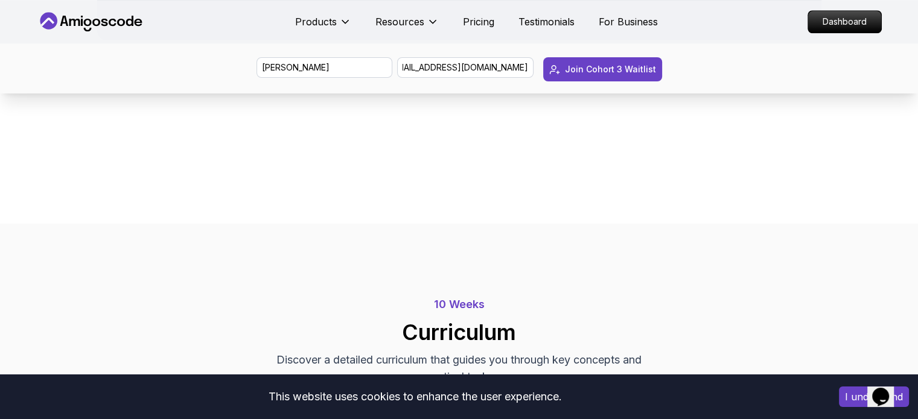
click at [720, 94] on div at bounding box center [459, 132] width 543 height 116
click at [640, 64] on div "Join Cohort 3 Waitlist" at bounding box center [610, 69] width 91 height 12
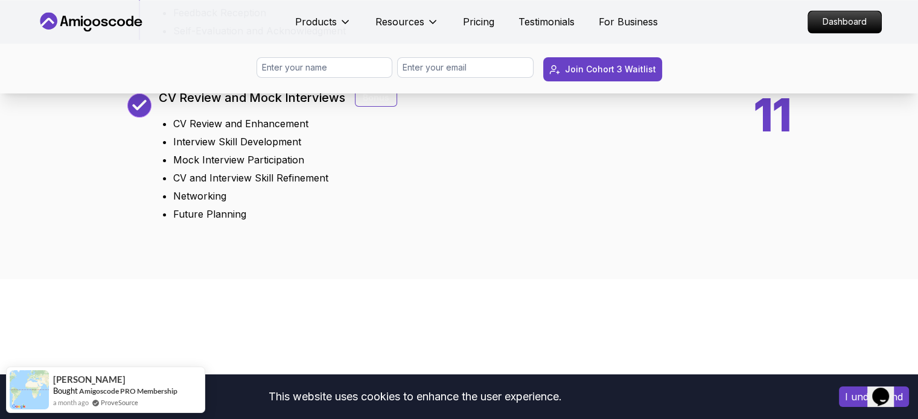
scroll to position [2212, 0]
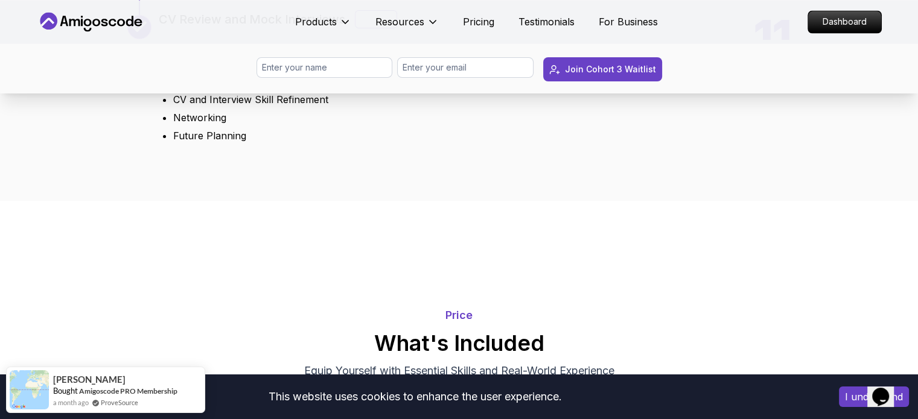
click at [360, 28] on div "Bonus" at bounding box center [376, 19] width 42 height 18
drag, startPoint x: 379, startPoint y: 174, endPoint x: 391, endPoint y: 176, distance: 11.5
click at [391, 28] on div "Bonus" at bounding box center [376, 19] width 42 height 18
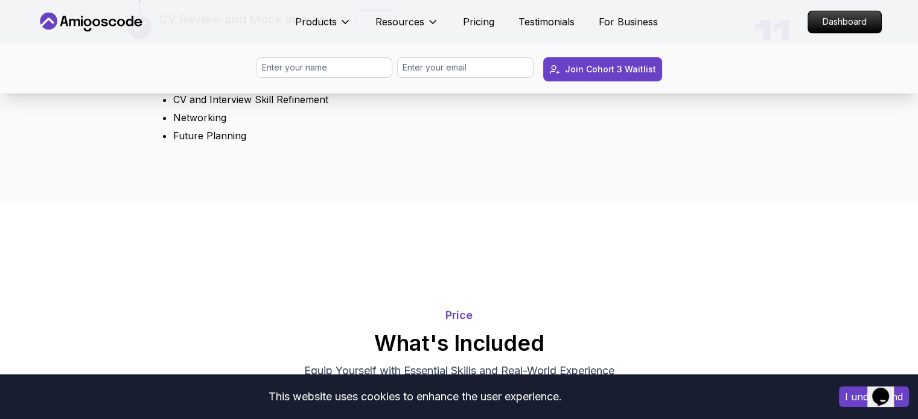
click at [364, 28] on div "Bonus" at bounding box center [376, 19] width 42 height 18
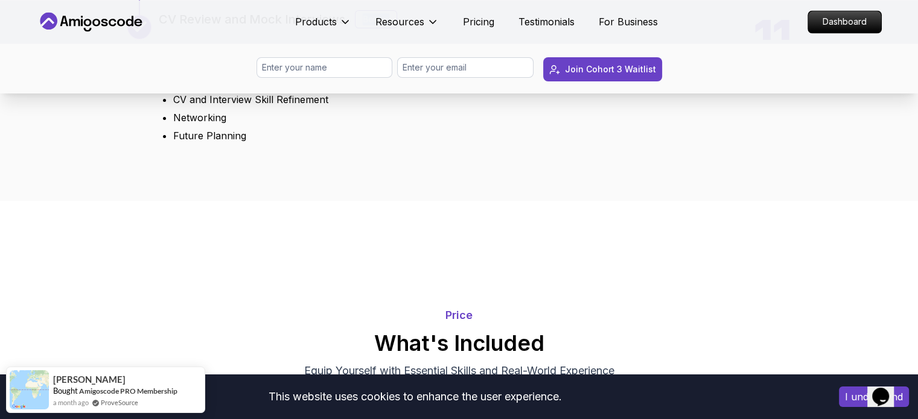
drag, startPoint x: 354, startPoint y: 176, endPoint x: 392, endPoint y: 178, distance: 38.7
click at [392, 28] on div "Bonus" at bounding box center [376, 19] width 42 height 18
click at [346, 71] on li "Interview Skill Development" at bounding box center [285, 63] width 224 height 14
click at [424, 143] on div "11 CV Review and Mock Interviews Bonus CV Review and Enhancement Interview Skil…" at bounding box center [459, 79] width 664 height 128
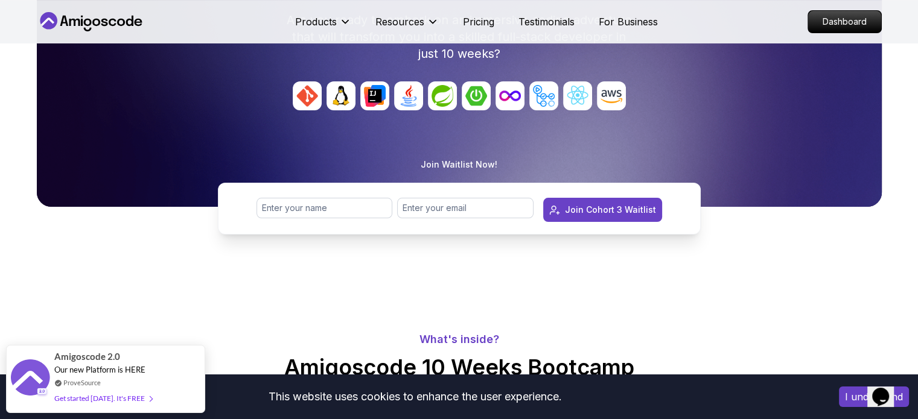
scroll to position [0, 0]
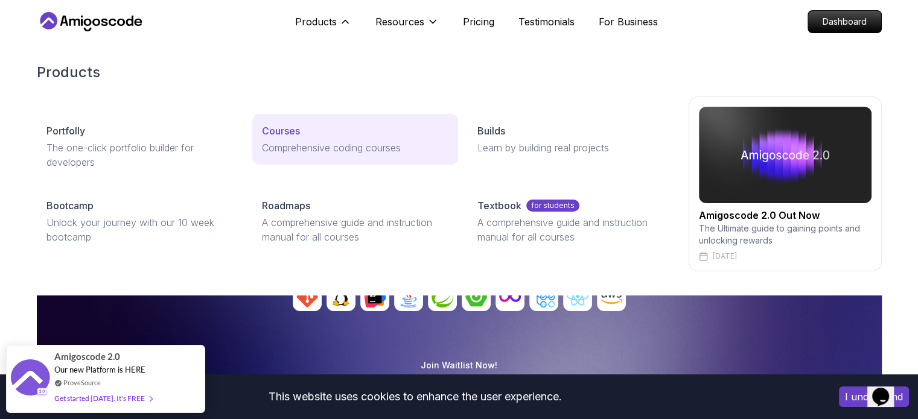
click at [290, 130] on p "Courses" at bounding box center [281, 131] width 38 height 14
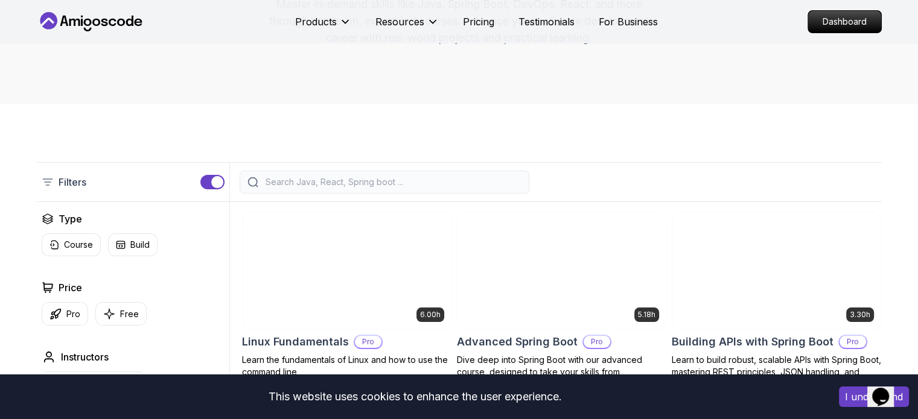
scroll to position [402, 0]
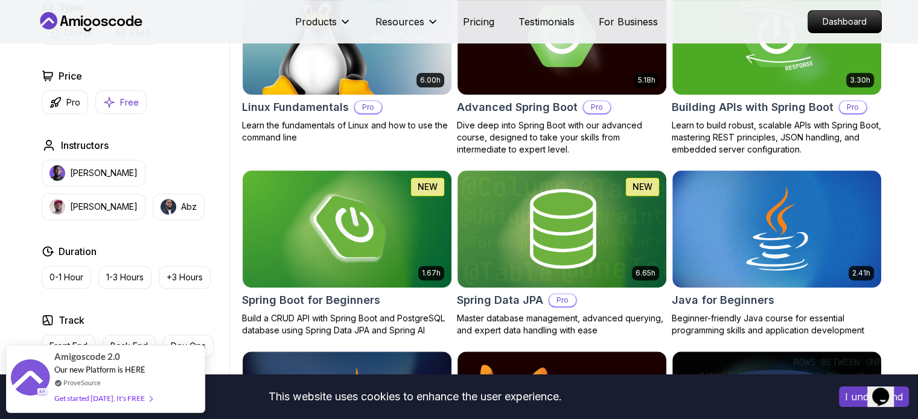
click at [113, 104] on icon "button" at bounding box center [109, 102] width 12 height 13
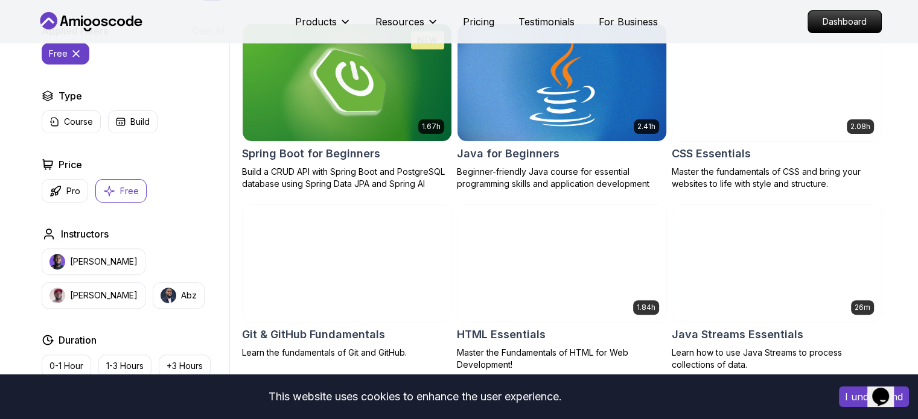
scroll to position [302, 0]
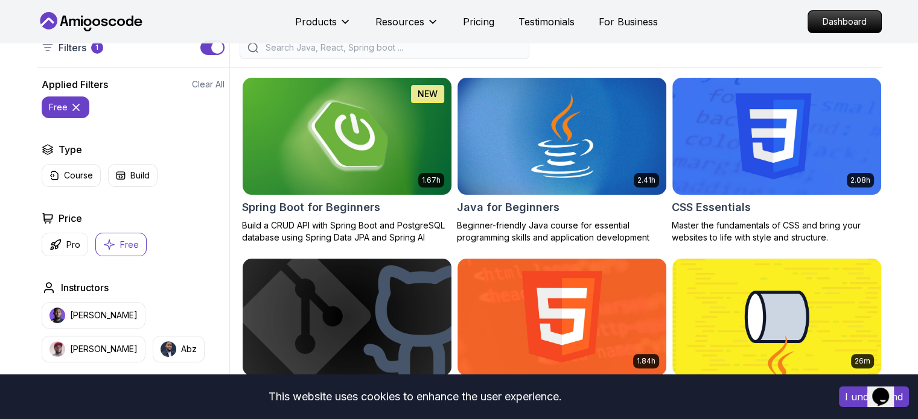
click at [379, 158] on img at bounding box center [346, 136] width 219 height 122
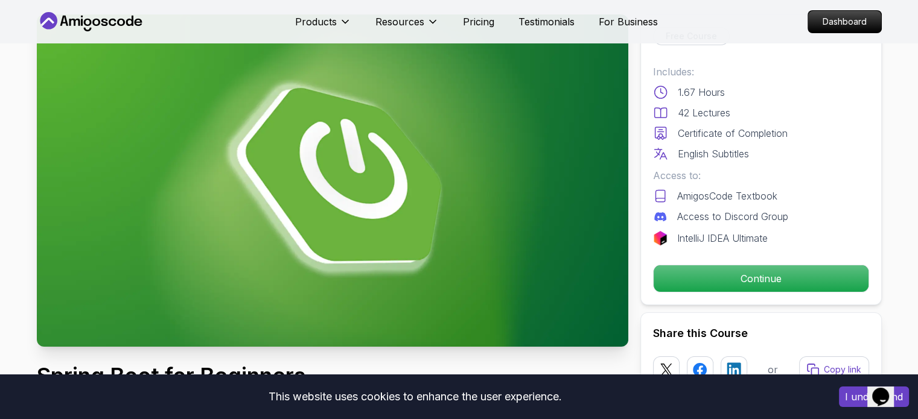
scroll to position [201, 0]
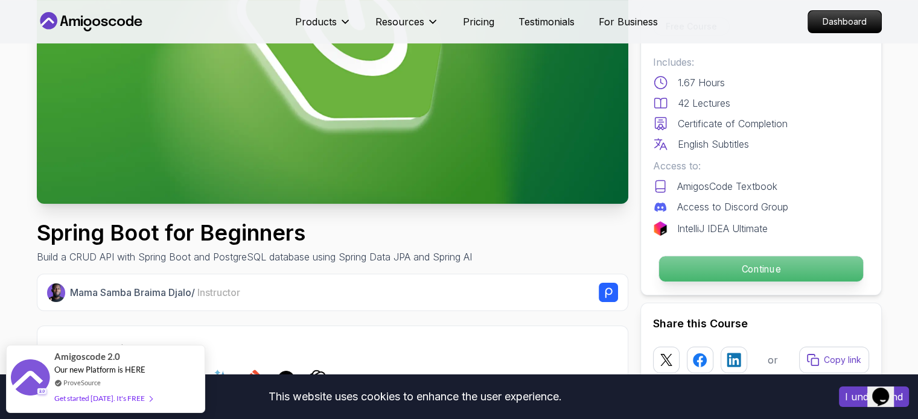
click at [743, 268] on p "Continue" at bounding box center [760, 268] width 204 height 25
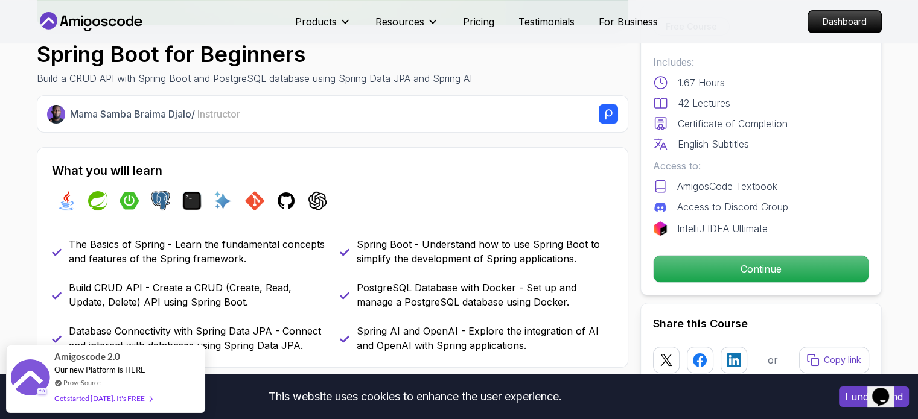
scroll to position [402, 0]
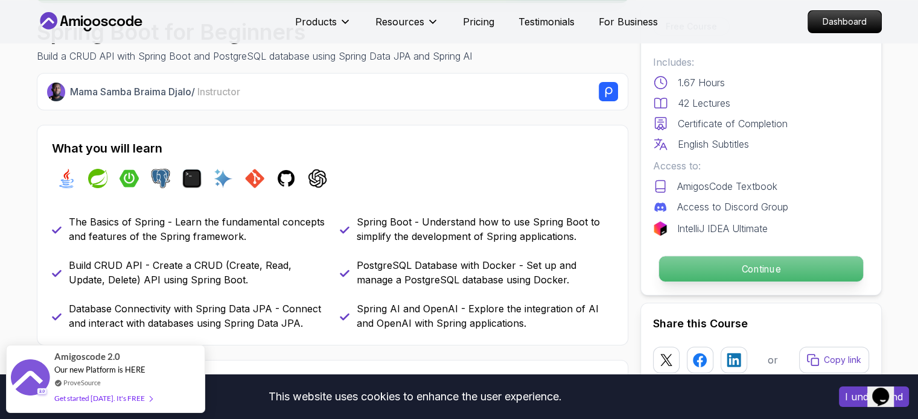
click at [740, 270] on p "Continue" at bounding box center [760, 268] width 204 height 25
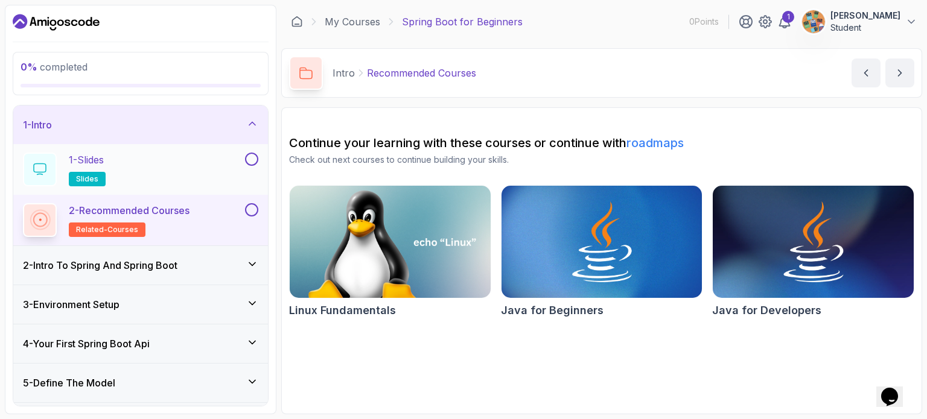
click at [145, 170] on div "1 - Slides slides" at bounding box center [133, 170] width 220 height 34
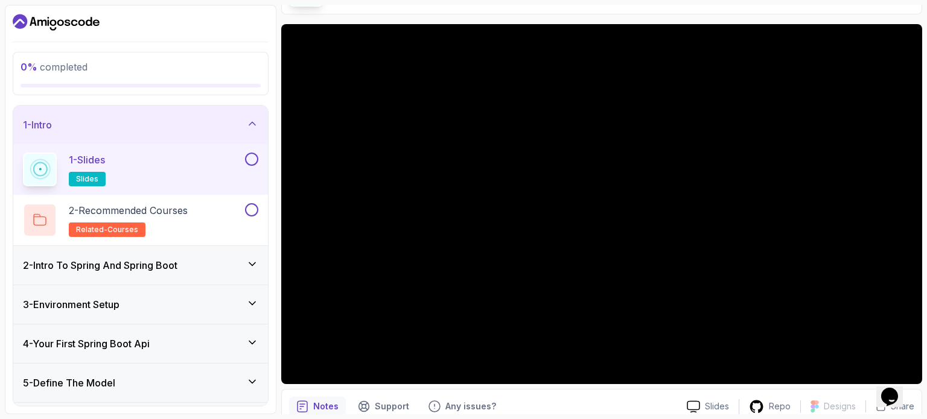
scroll to position [136, 0]
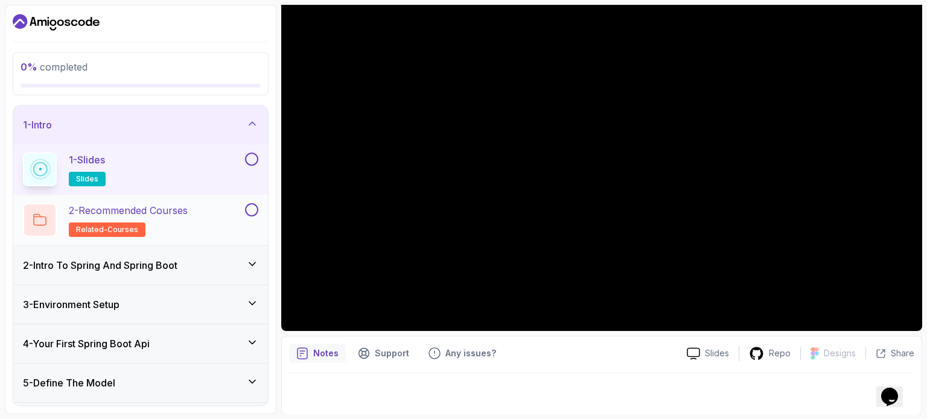
click at [165, 219] on h2 "2 - Recommended Courses related-courses" at bounding box center [128, 220] width 119 height 34
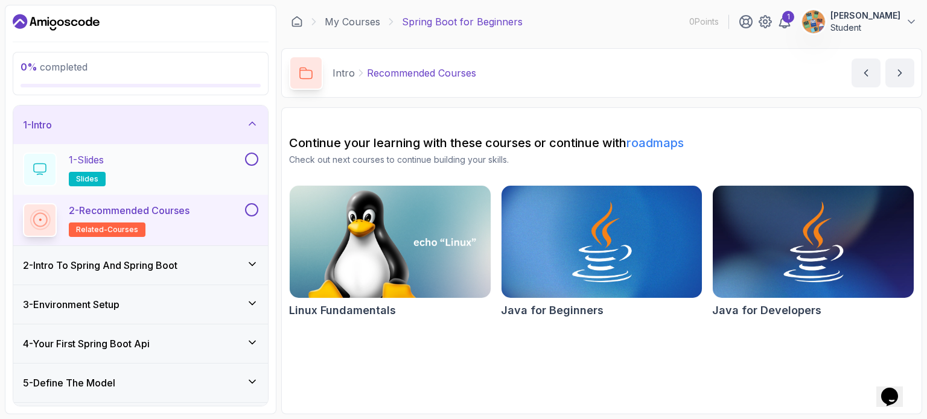
click at [249, 159] on button at bounding box center [251, 159] width 13 height 13
click at [177, 262] on h3 "2 - Intro To Spring And Spring Boot" at bounding box center [100, 265] width 154 height 14
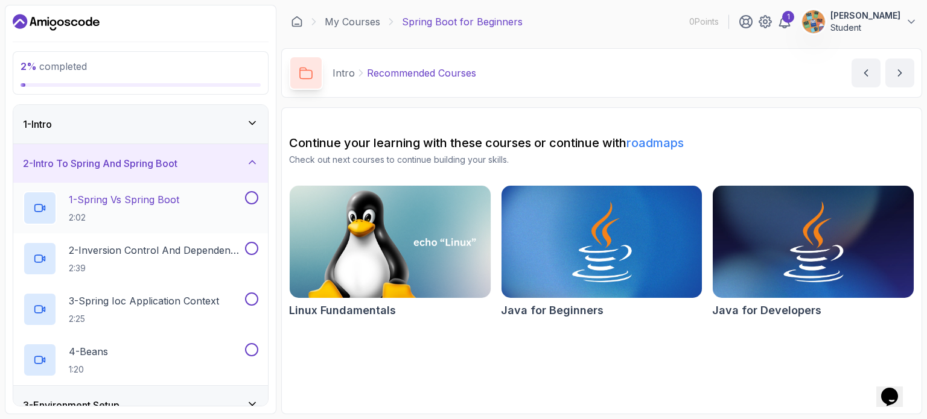
click at [168, 203] on p "1 - Spring Vs Spring Boot" at bounding box center [124, 199] width 110 height 14
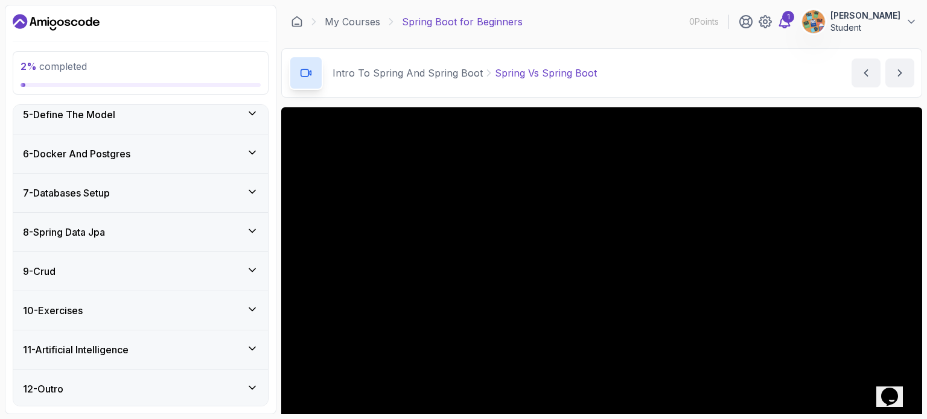
click at [779, 25] on icon at bounding box center [784, 22] width 10 height 12
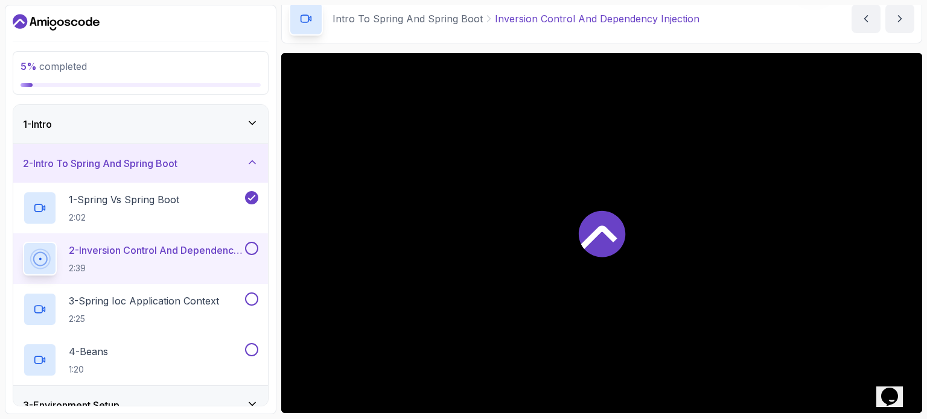
scroll to position [136, 0]
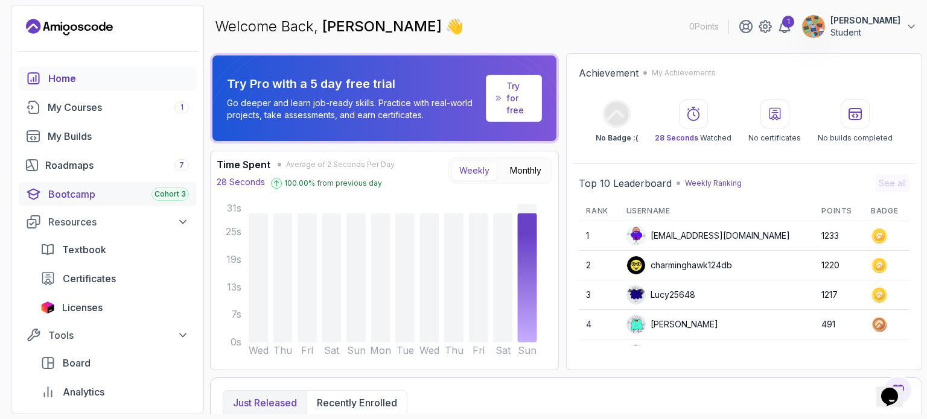
click at [100, 191] on div "Bootcamp Cohort 3" at bounding box center [118, 194] width 141 height 14
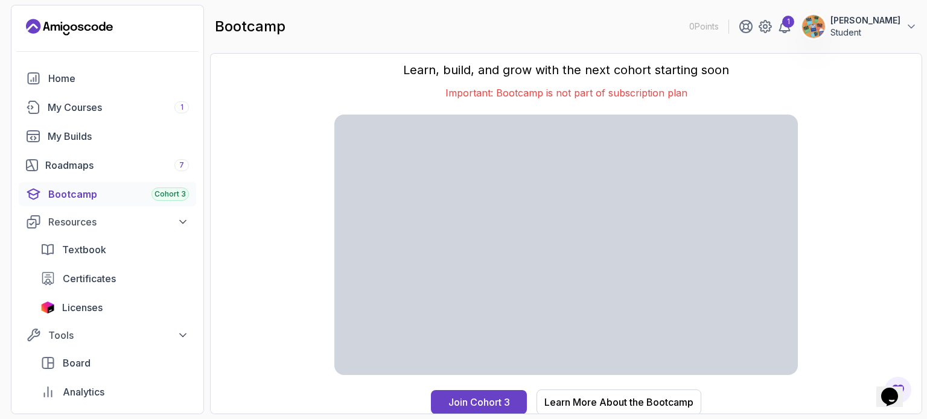
scroll to position [11, 0]
click at [483, 399] on div "Join Cohort 3" at bounding box center [479, 402] width 62 height 14
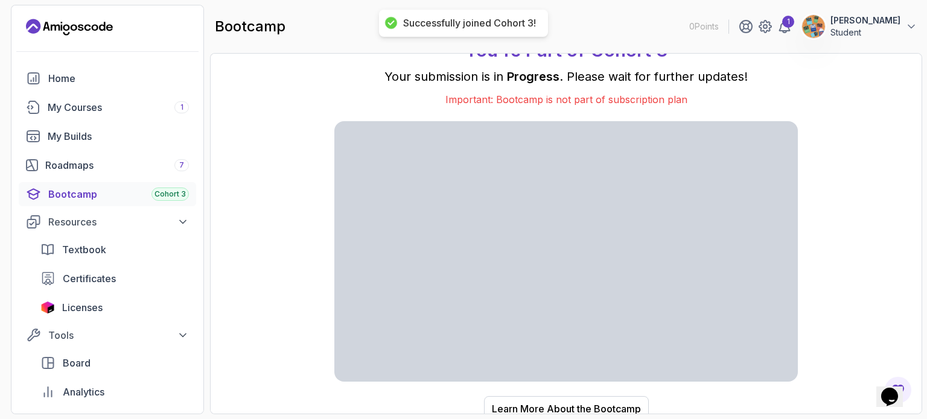
scroll to position [27, 0]
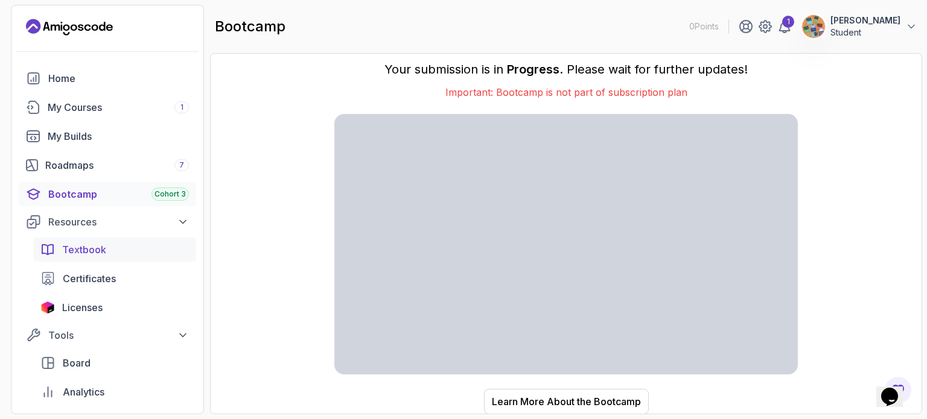
click at [131, 244] on div "Textbook" at bounding box center [125, 250] width 127 height 14
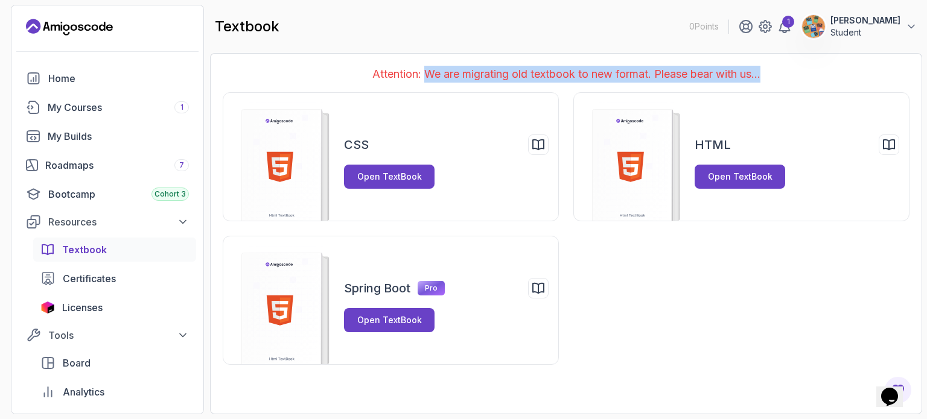
drag, startPoint x: 419, startPoint y: 75, endPoint x: 776, endPoint y: 74, distance: 356.6
click at [776, 74] on p "Attention: We are migrating old textbook to new format. Please bear with us..." at bounding box center [566, 74] width 687 height 17
click at [386, 319] on div "Open TextBook" at bounding box center [389, 320] width 65 height 12
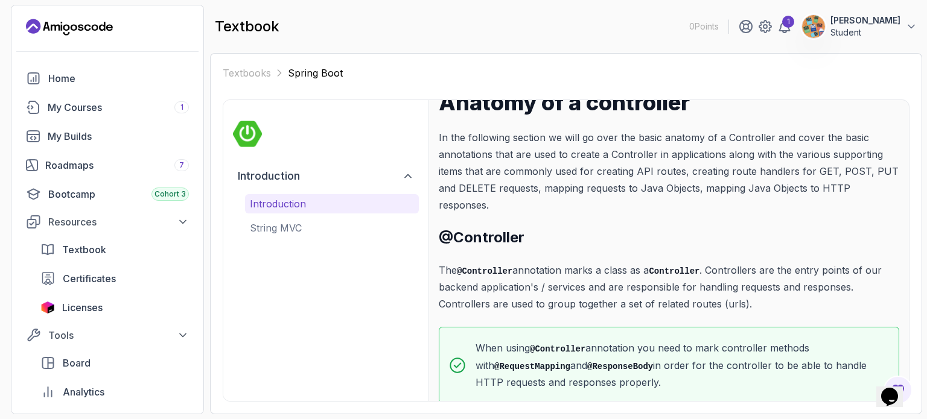
scroll to position [75, 0]
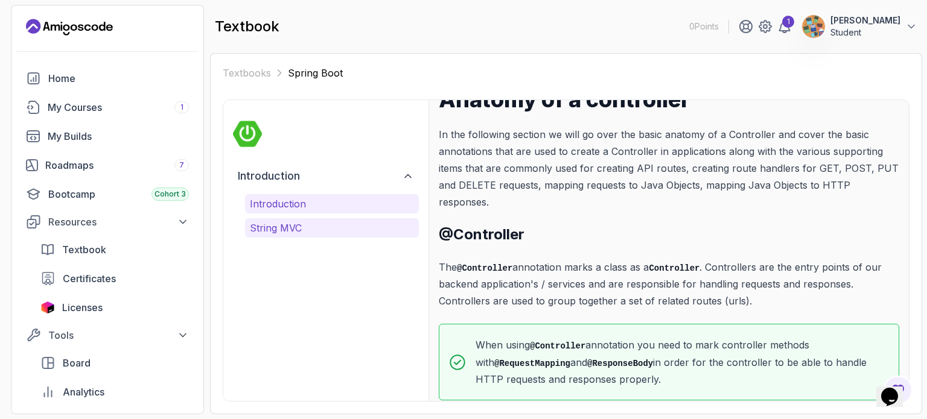
click at [304, 226] on p "String MVC" at bounding box center [332, 228] width 164 height 14
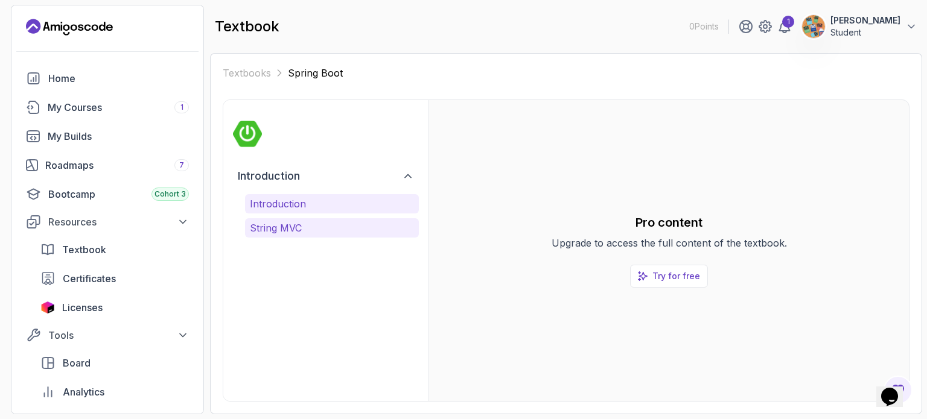
click at [271, 203] on p "Introduction" at bounding box center [332, 204] width 164 height 14
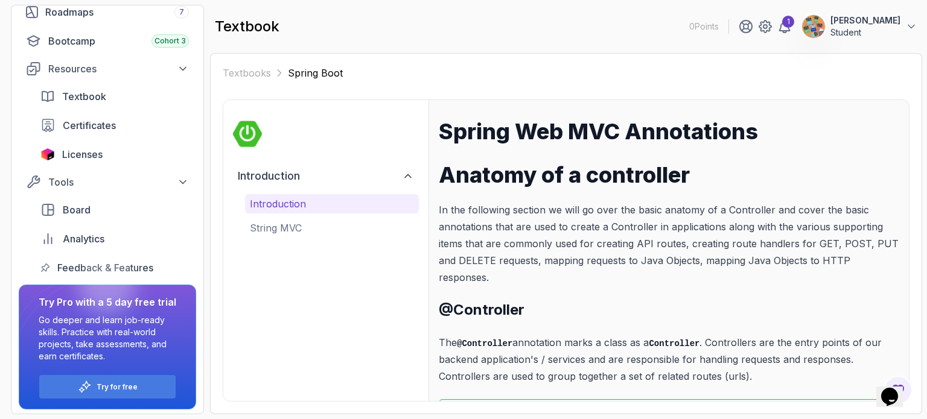
scroll to position [156, 0]
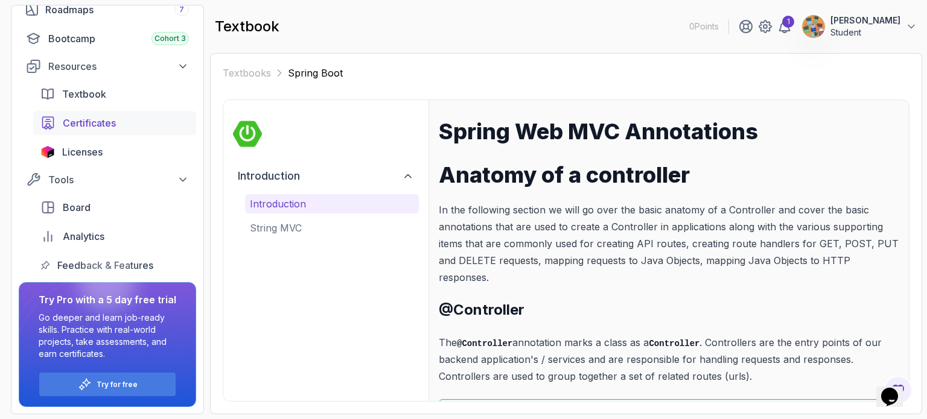
click at [141, 128] on div "Certificates" at bounding box center [126, 123] width 126 height 14
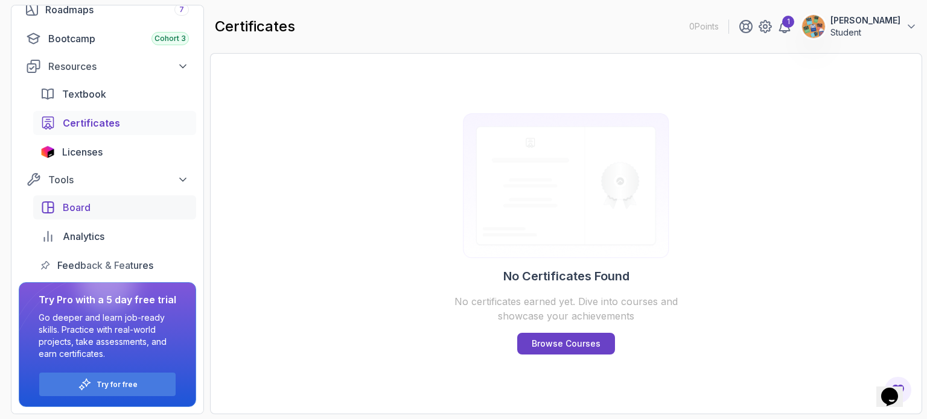
click at [113, 214] on link "Board" at bounding box center [114, 207] width 163 height 24
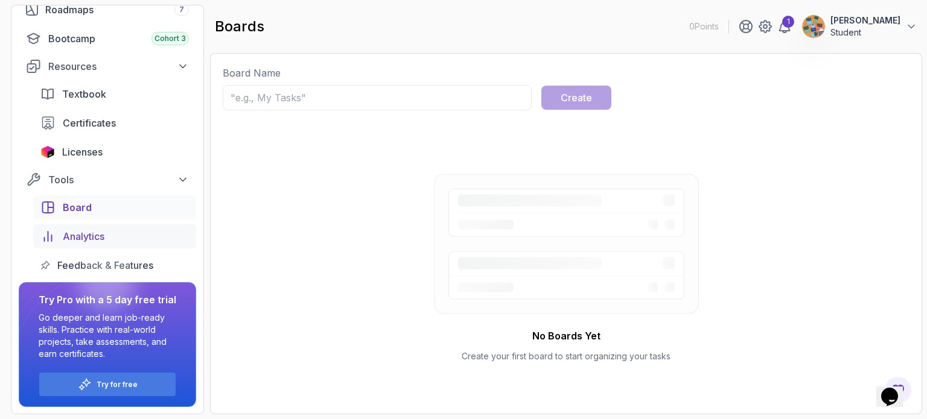
click at [92, 226] on link "Analytics" at bounding box center [114, 236] width 163 height 24
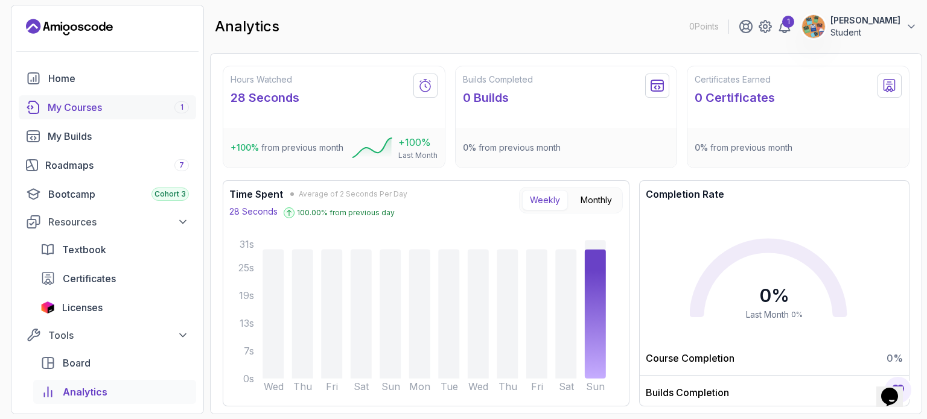
click at [79, 106] on div "My Courses 1" at bounding box center [118, 107] width 141 height 14
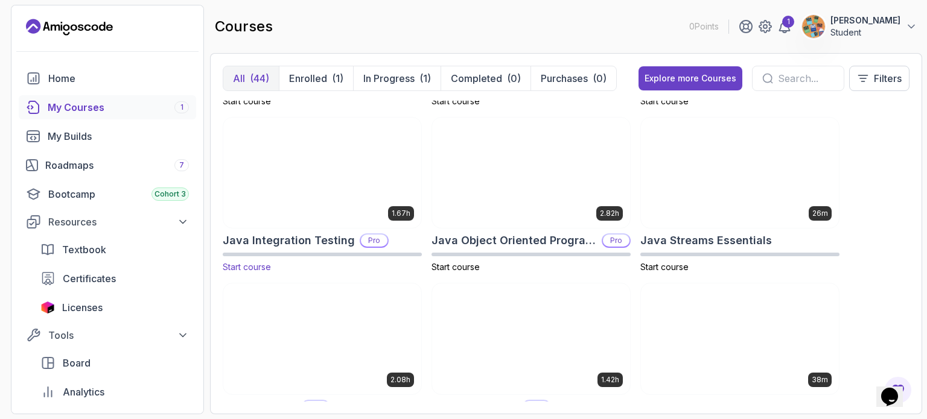
scroll to position [1005, 0]
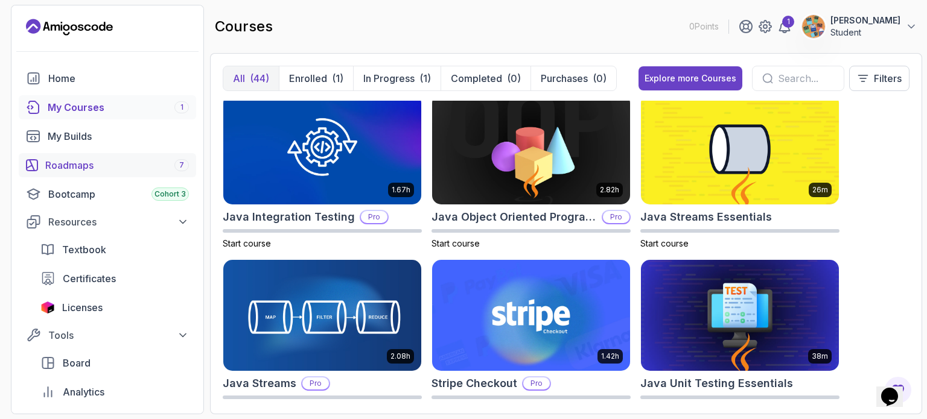
click at [125, 158] on div "Roadmaps 7" at bounding box center [117, 165] width 144 height 14
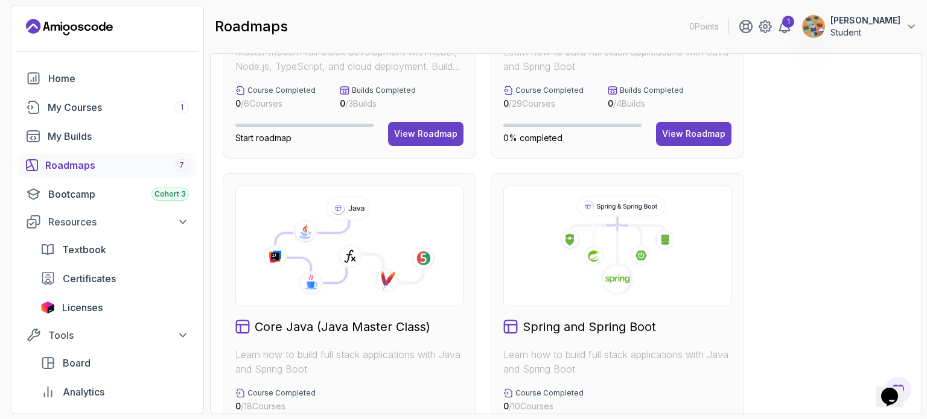
scroll to position [100, 0]
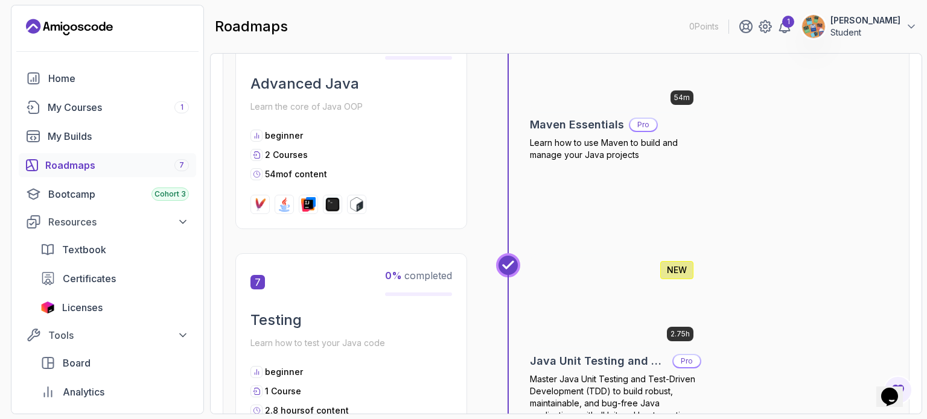
scroll to position [1608, 0]
